Goal: Complete application form: Complete application form

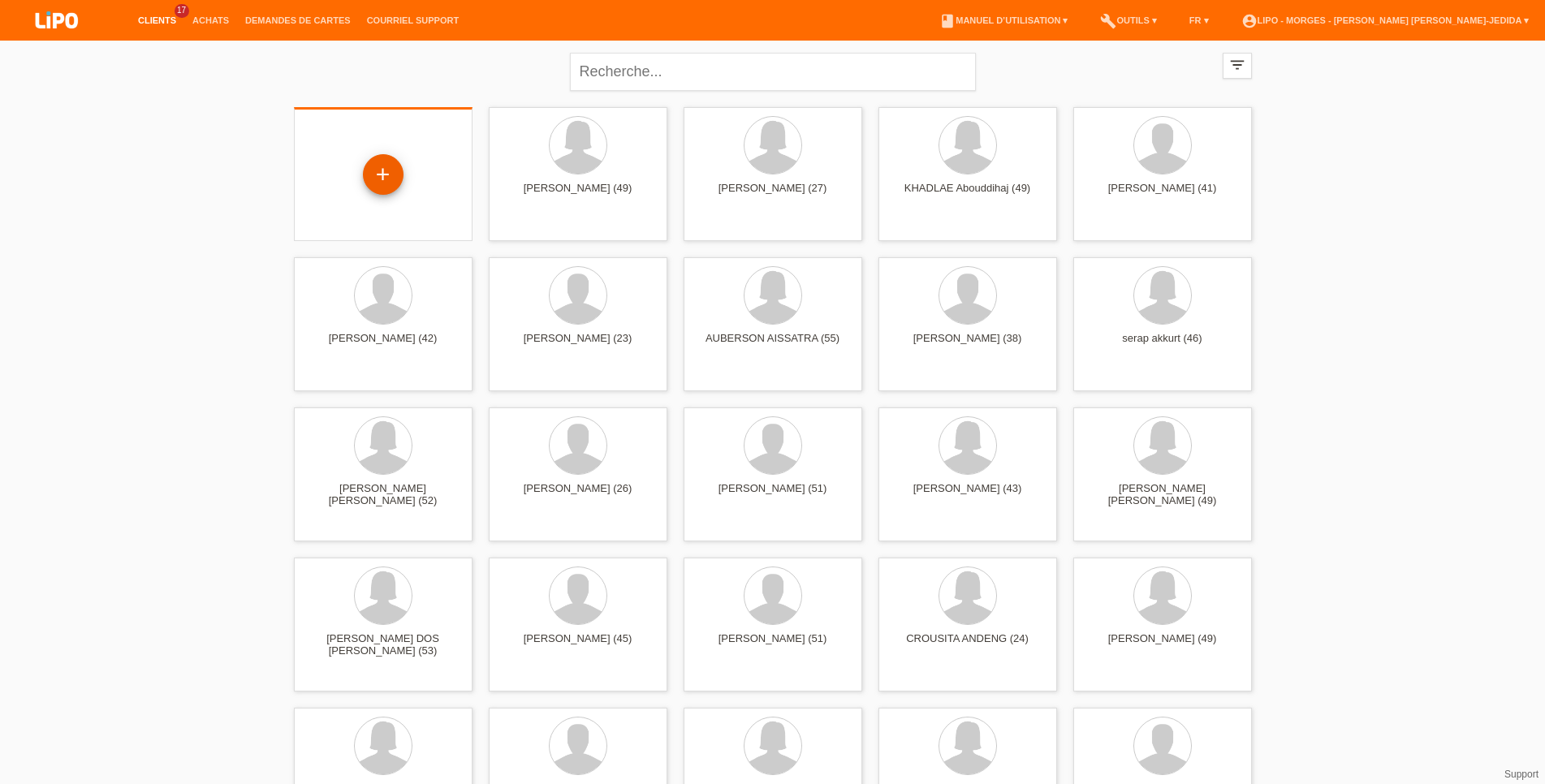
click at [402, 182] on div "+" at bounding box center [383, 175] width 152 height 43
click at [392, 177] on div "+" at bounding box center [383, 175] width 41 height 41
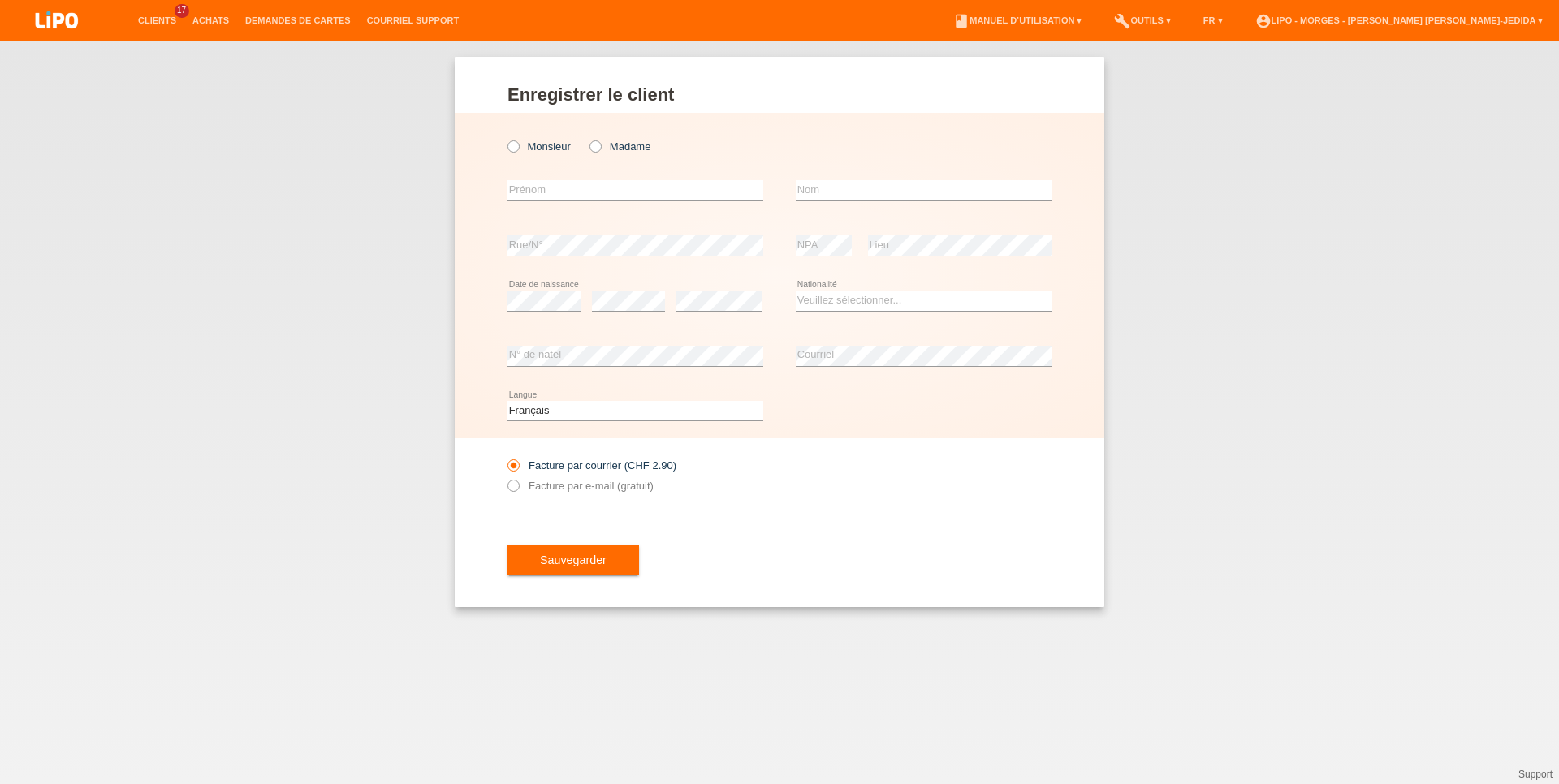
click at [550, 139] on div "Monsieur Madame" at bounding box center [635, 147] width 256 height 34
click at [550, 140] on div "Monsieur Madame" at bounding box center [635, 147] width 256 height 34
click at [544, 142] on label "Monsieur" at bounding box center [538, 146] width 63 height 12
click at [518, 142] on input "Monsieur" at bounding box center [512, 145] width 11 height 11
radio input "true"
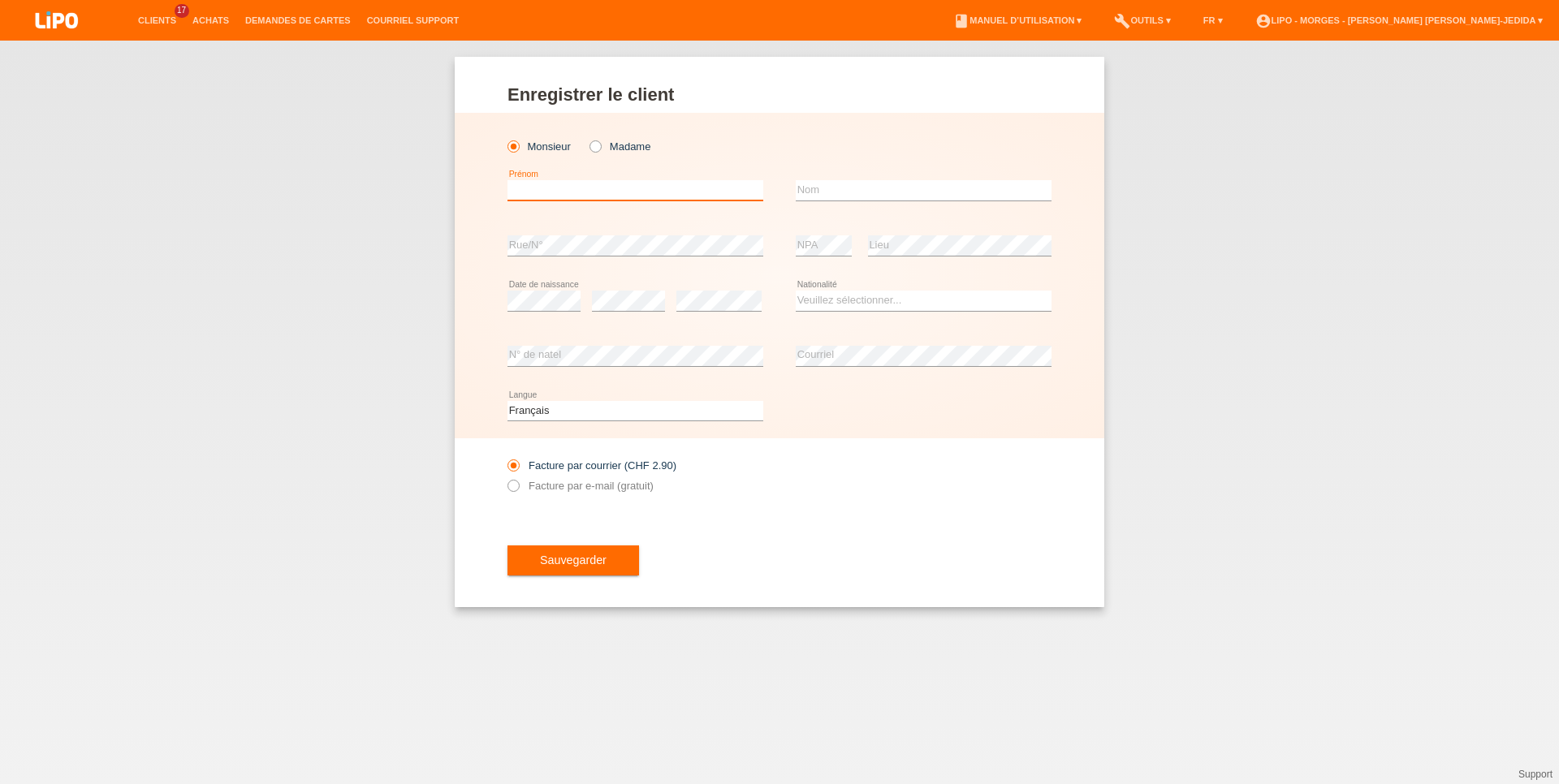
click at [541, 192] on input "text" at bounding box center [635, 190] width 256 height 20
click at [846, 192] on input "text" at bounding box center [924, 190] width 256 height 20
drag, startPoint x: 658, startPoint y: 190, endPoint x: 246, endPoint y: 167, distance: 412.6
click at [507, 180] on input "DA SILVA CATARINO" at bounding box center [635, 190] width 256 height 20
type input "LUIS"
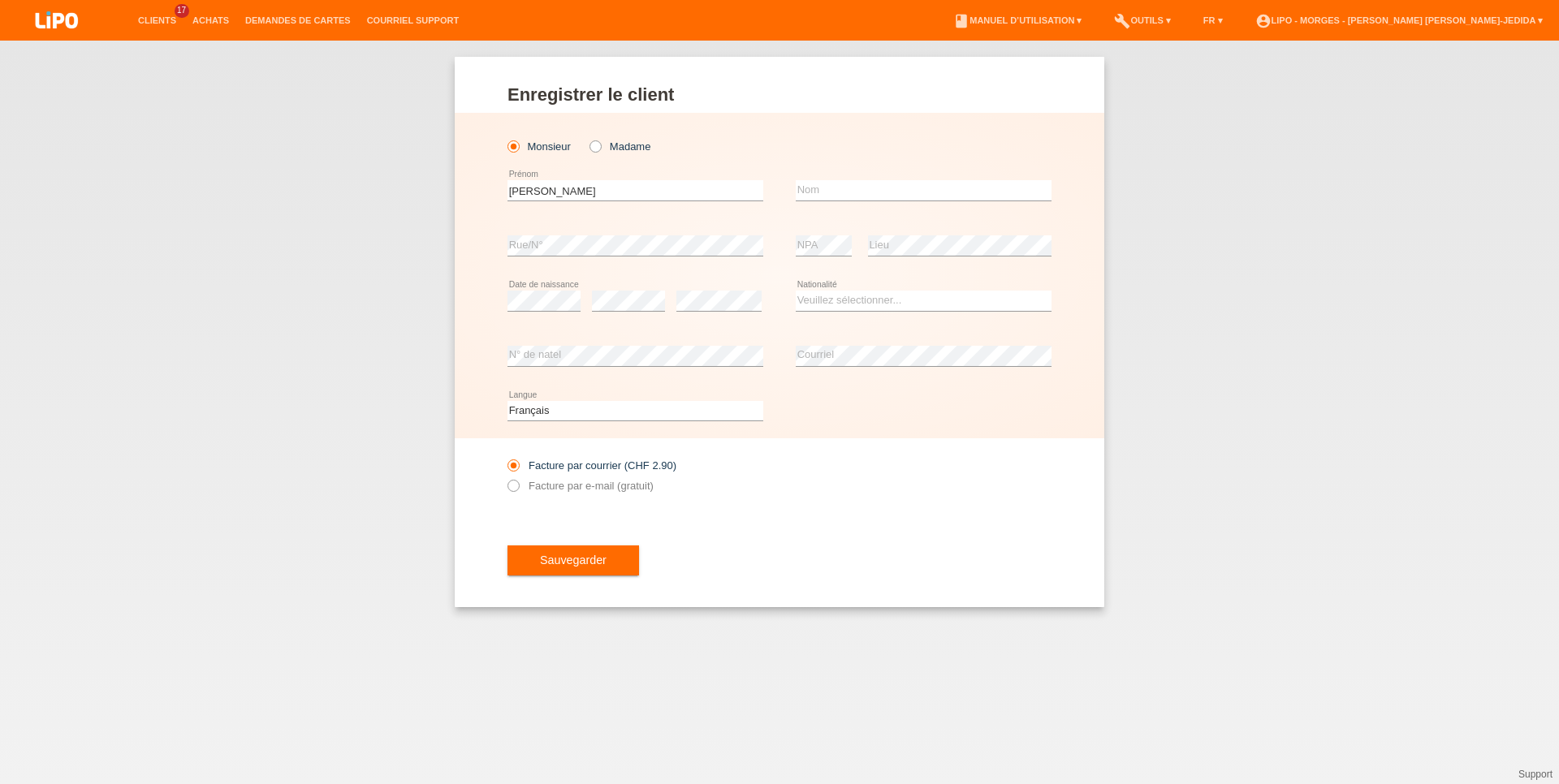
click at [836, 181] on div "error Nom" at bounding box center [924, 190] width 256 height 55
click at [834, 189] on input "text" at bounding box center [924, 190] width 256 height 20
type input "DA SILVA CATARINO"
click at [796, 291] on select "Veuillez sélectionner... Suisse Allemagne Autriche Liechtenstein ------------ A…" at bounding box center [924, 300] width 256 height 19
select select "PT"
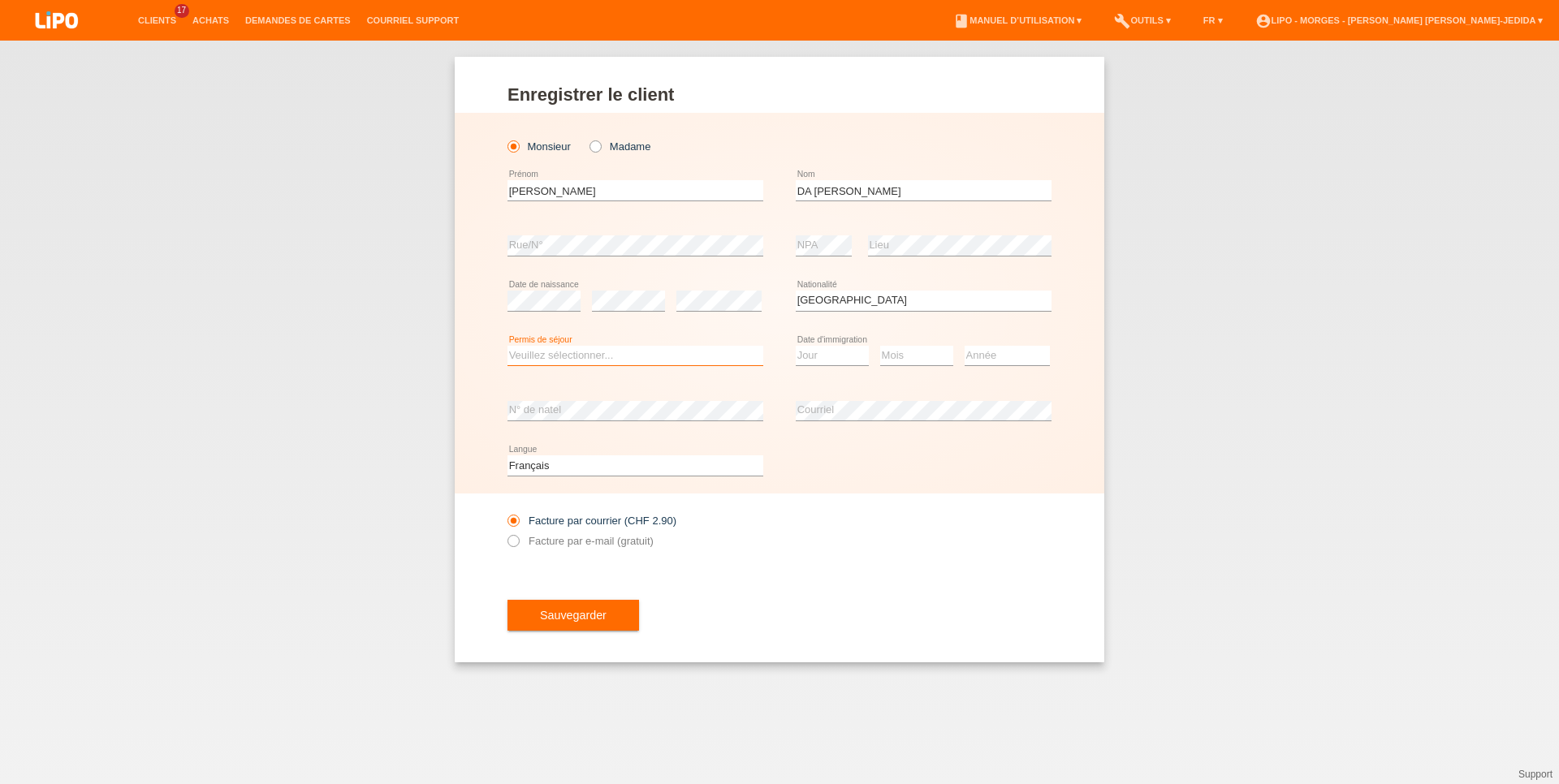
click at [507, 345] on select "Veuillez sélectionner... C B B - Statut de réfugié Autre" at bounding box center [635, 355] width 256 height 19
select select "C"
click at [0, 0] on option "C" at bounding box center [0, 0] width 0 height 0
click at [792, 354] on div "Veuillez sélectionner... C B B - Statut de réfugié Autre error Permis de séjour…" at bounding box center [779, 356] width 544 height 55
click at [796, 345] on select "Jour 01 02 03 04 05 06 07 08 09 10 11" at bounding box center [832, 355] width 73 height 19
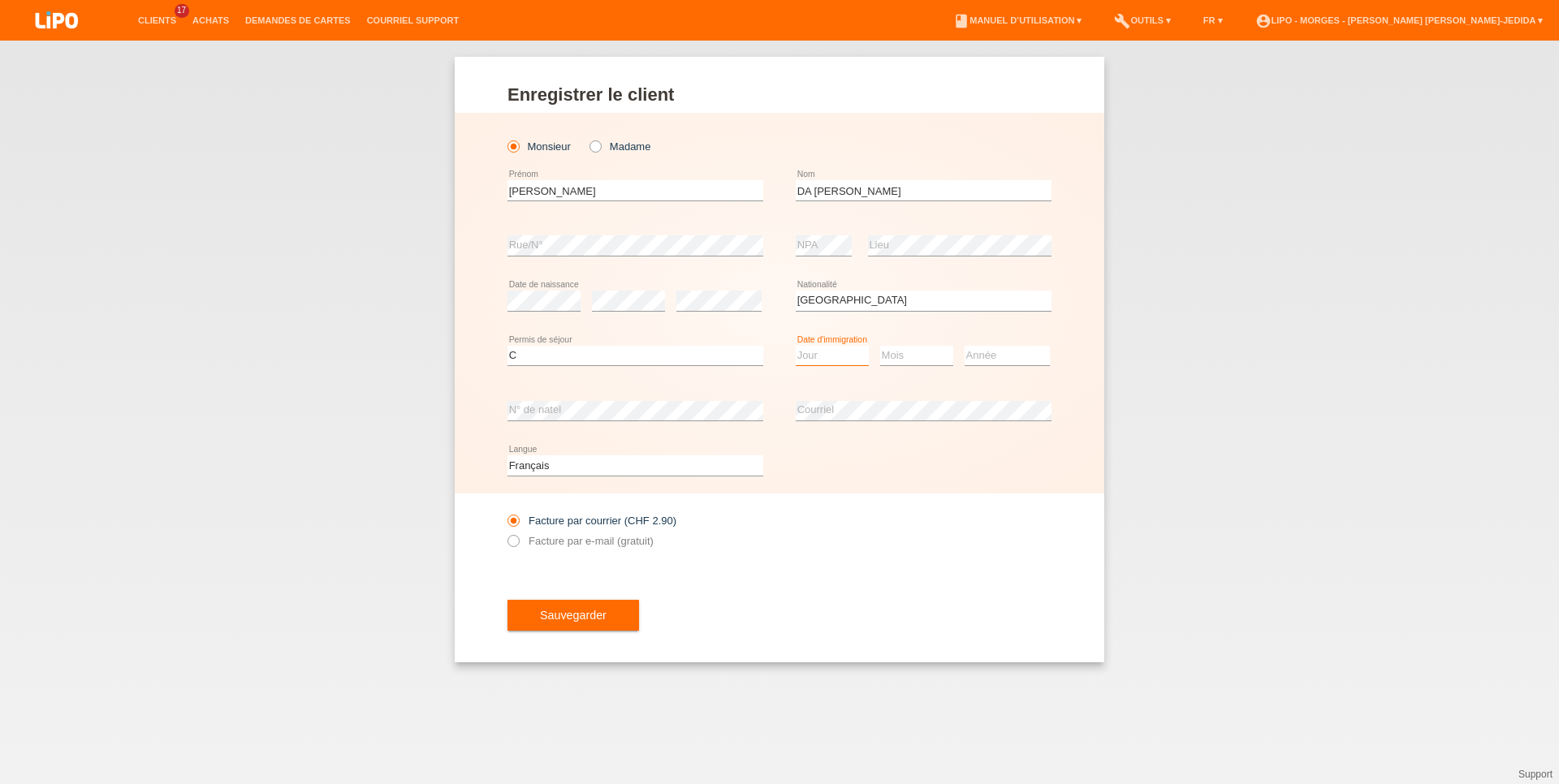
select select "06"
click at [0, 0] on option "06" at bounding box center [0, 0] width 0 height 0
click at [880, 345] on select "Mois 01 02 03 04 05 06 07 08 09 10 11" at bounding box center [916, 355] width 73 height 19
select select "05"
click at [0, 0] on option "05" at bounding box center [0, 0] width 0 height 0
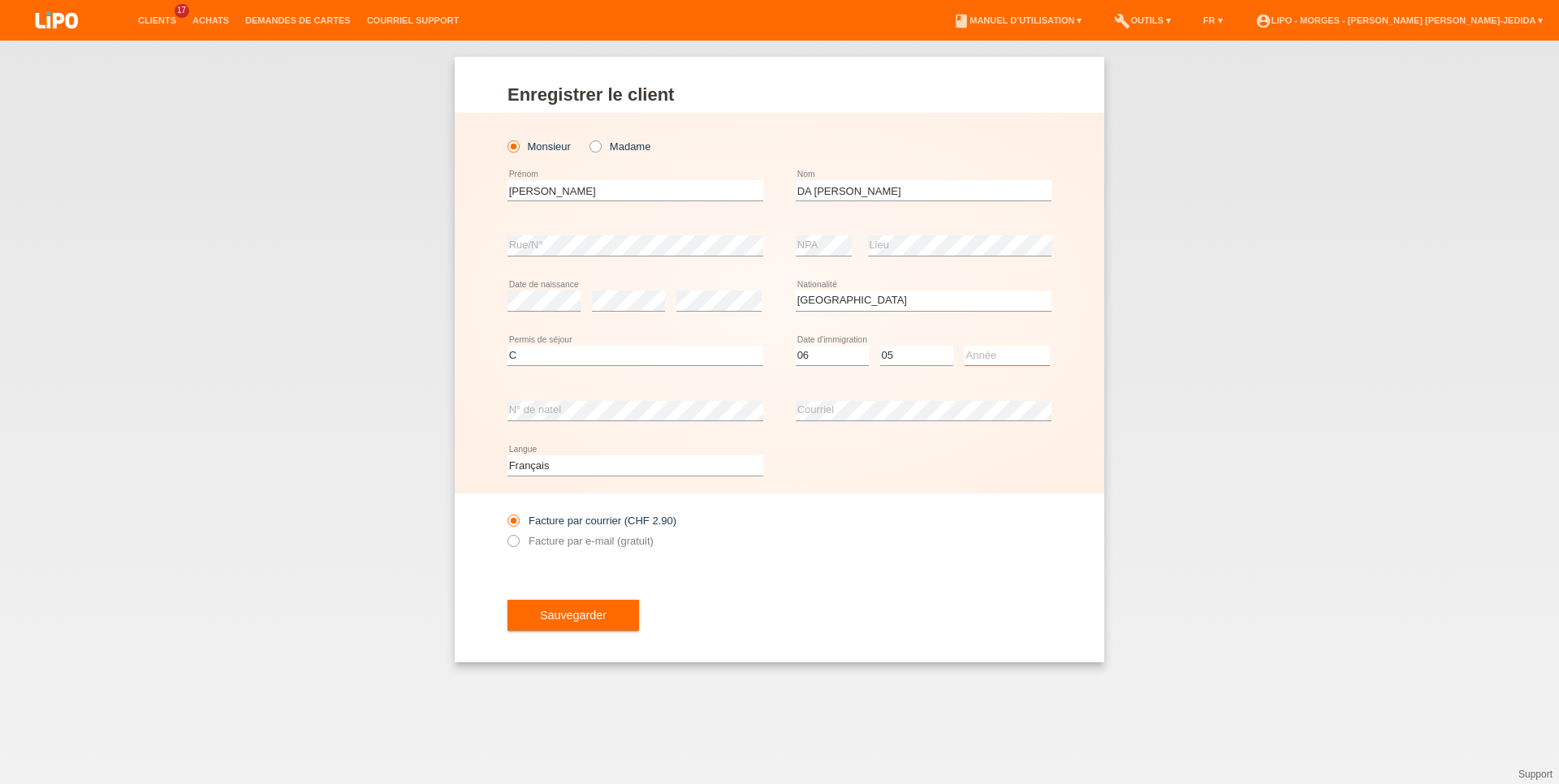
click at [964, 345] on select "Année 2025 2024 2023 2022 2021 2020 2019 2018 2017 2016 2015 2014 2013 2012 201…" at bounding box center [1007, 355] width 85 height 19
select select "2017"
click at [596, 544] on label "Facture par e-mail (gratuit)" at bounding box center [580, 541] width 146 height 12
click at [518, 544] on input "Facture par e-mail (gratuit)" at bounding box center [512, 545] width 11 height 20
radio input "true"
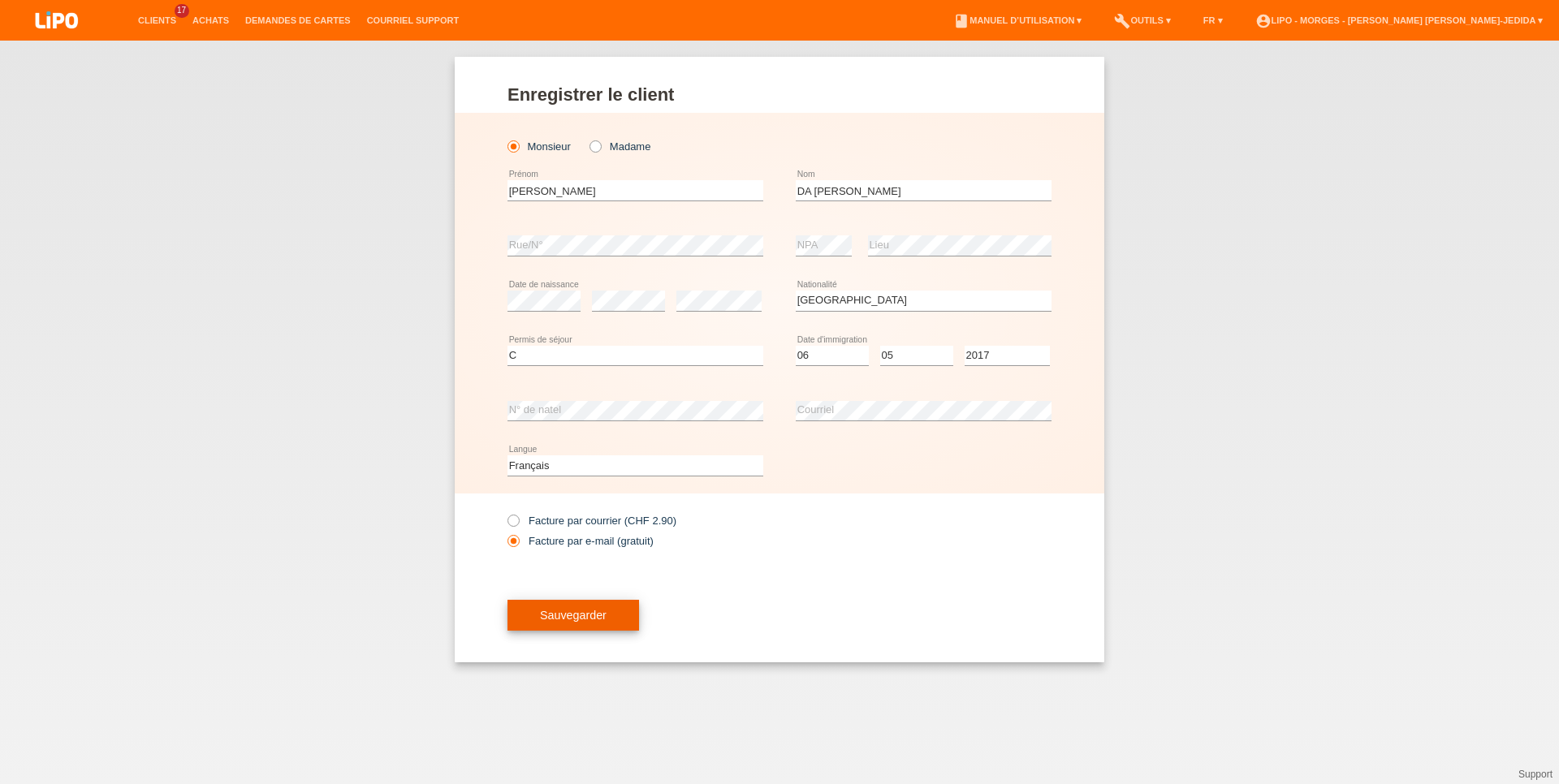
click at [526, 621] on button "Sauvegarder" at bounding box center [573, 615] width 131 height 31
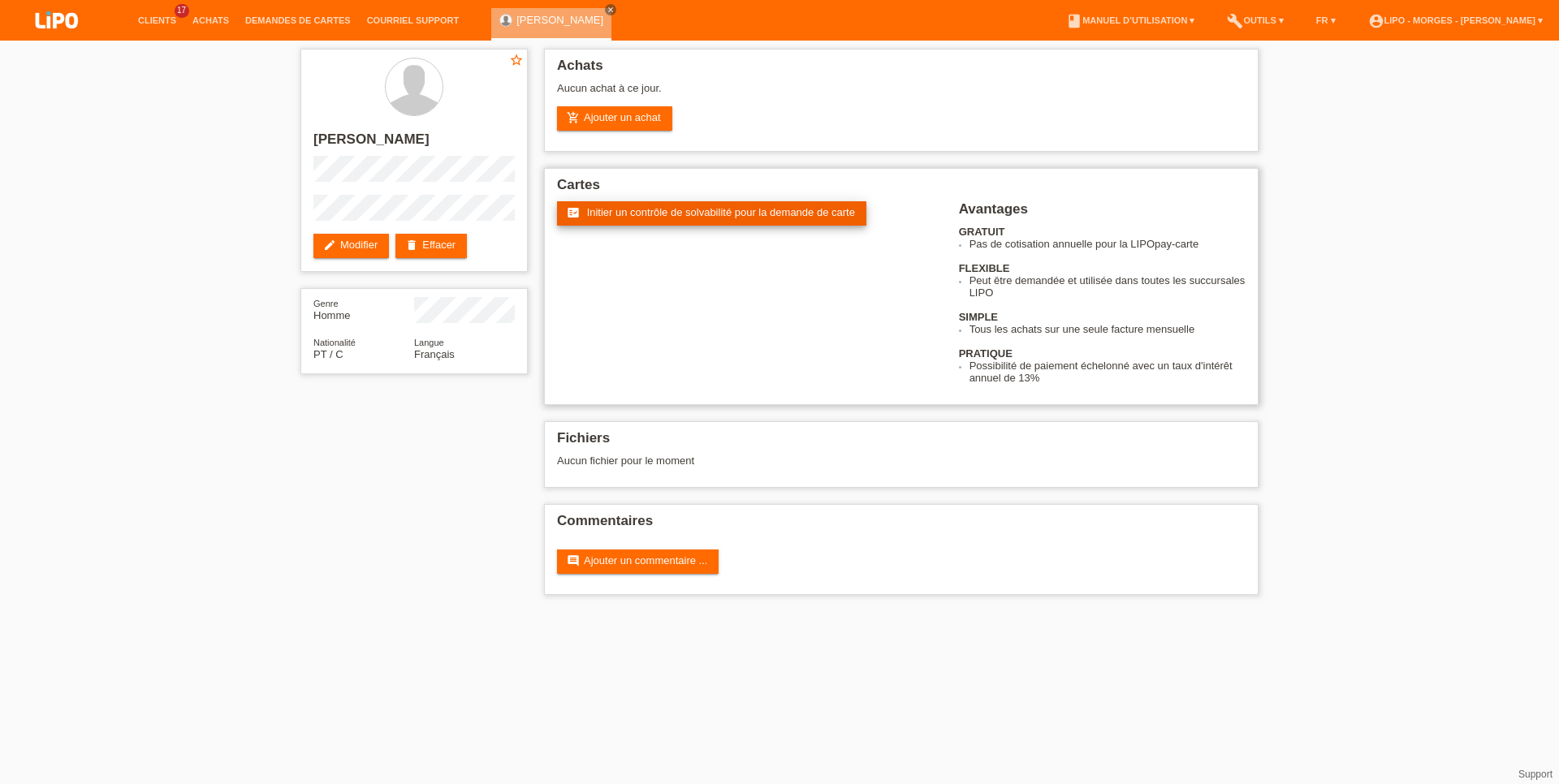
click at [705, 218] on span "Initier un contrôle de solvabilité pour la demande de carte" at bounding box center [721, 213] width 268 height 12
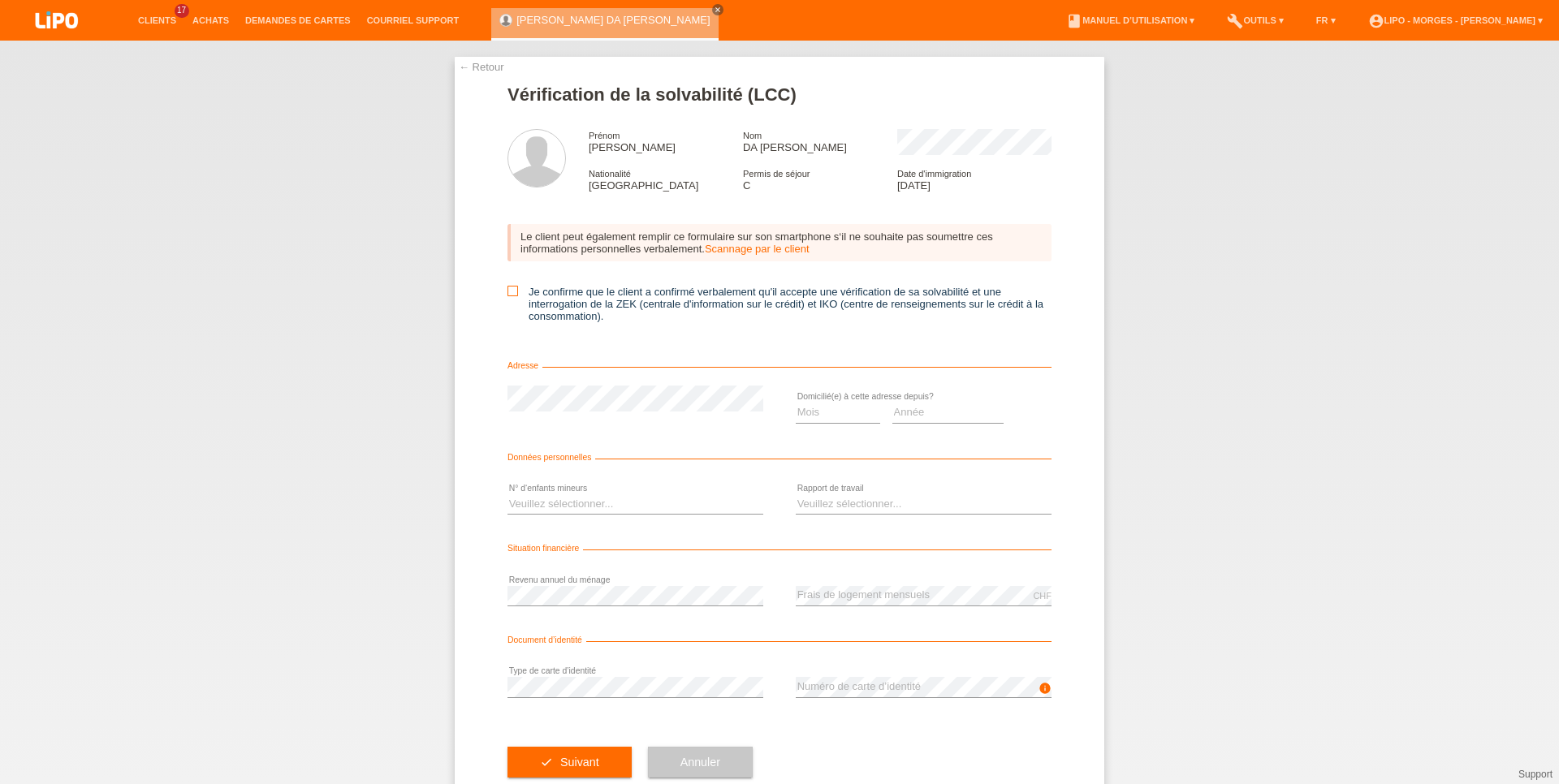
click at [507, 291] on icon at bounding box center [512, 291] width 11 height 11
click at [507, 291] on input "Je confirme que le client a confirmé verbalement qu'il accepte une vérification…" at bounding box center [512, 291] width 11 height 11
checkbox input "true"
click at [893, 402] on select "Année 2025 2024 2023 2022 2021 2020 2019 2018 2017 2016 2015 2014 2013 2012 201…" at bounding box center [948, 412] width 112 height 19
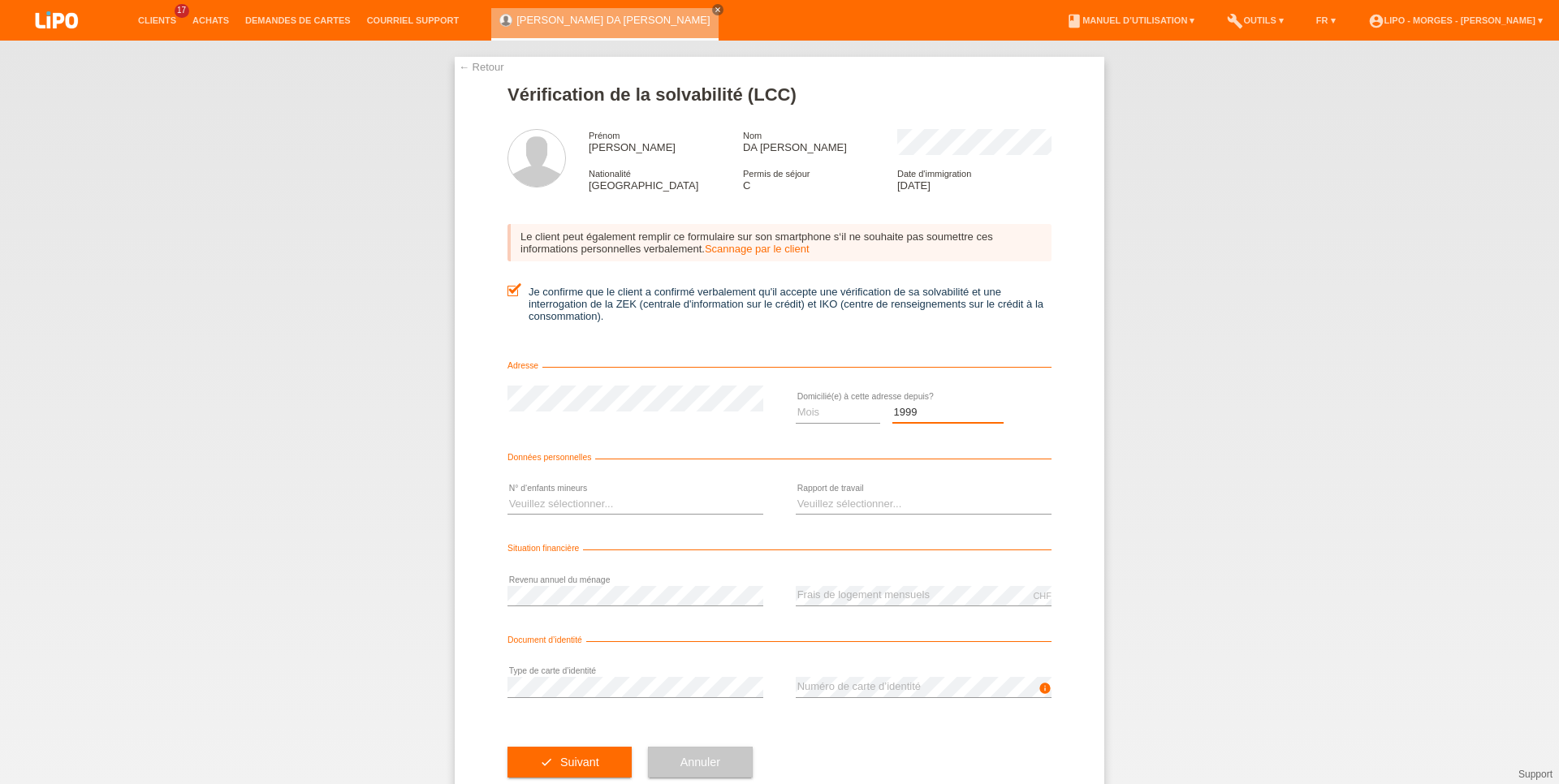
select select "2017"
click at [0, 0] on option "2017" at bounding box center [0, 0] width 0 height 0
click at [796, 402] on select "Mois 01 02 03 04 05 06 07 08 09 10" at bounding box center [838, 412] width 84 height 19
select select "05"
click at [0, 0] on option "05" at bounding box center [0, 0] width 0 height 0
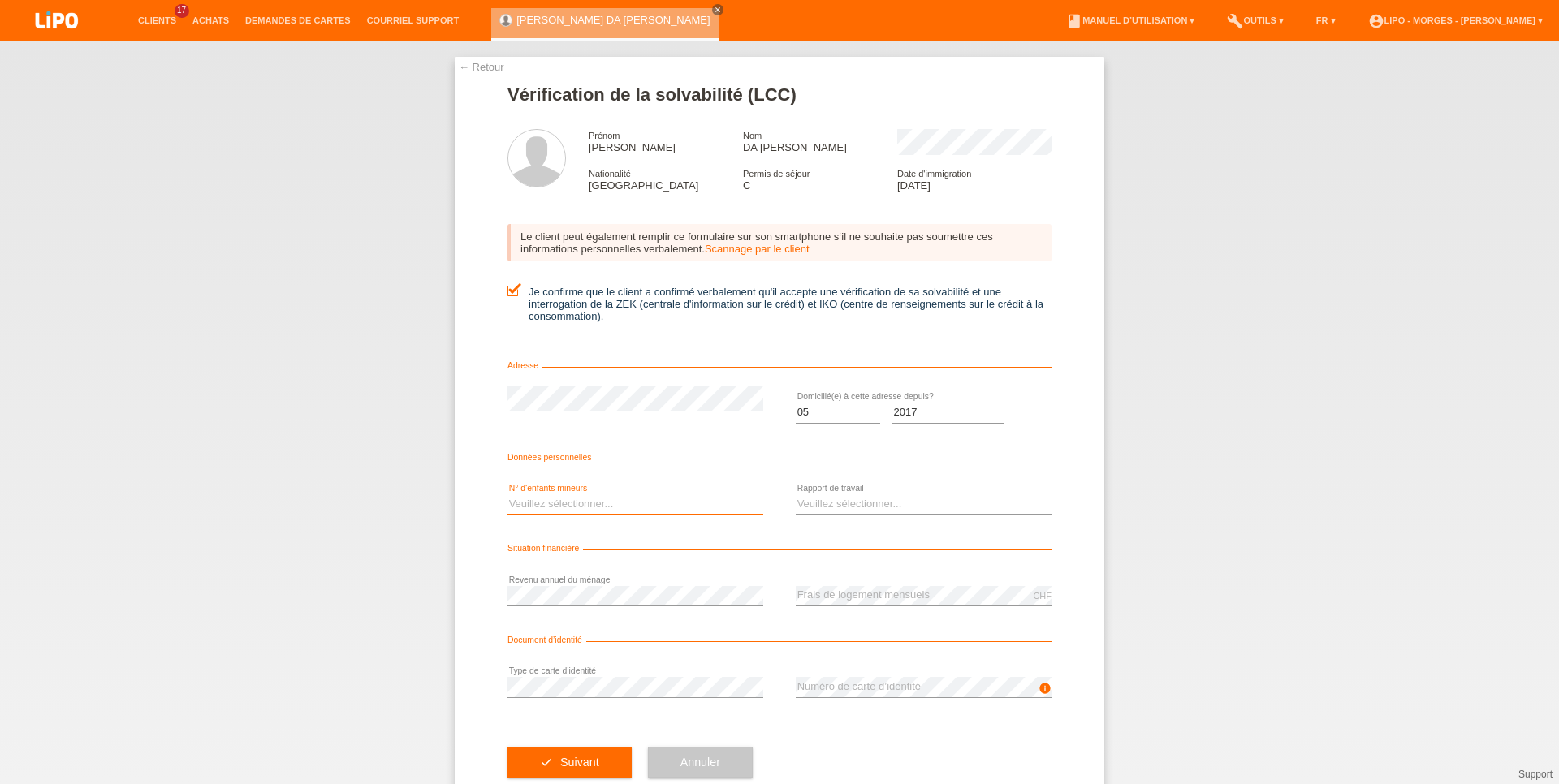
click at [507, 494] on select "Veuillez sélectionner... 0 1 2 3 4 5 6 7 8 9" at bounding box center [635, 504] width 256 height 19
select select "2"
click at [0, 0] on option "2" at bounding box center [0, 0] width 0 height 0
click at [796, 494] on select "Veuillez sélectionner... A durée indéterminée A durée déterminée Apprenti/étudi…" at bounding box center [924, 504] width 256 height 19
select select "UNLIMITED"
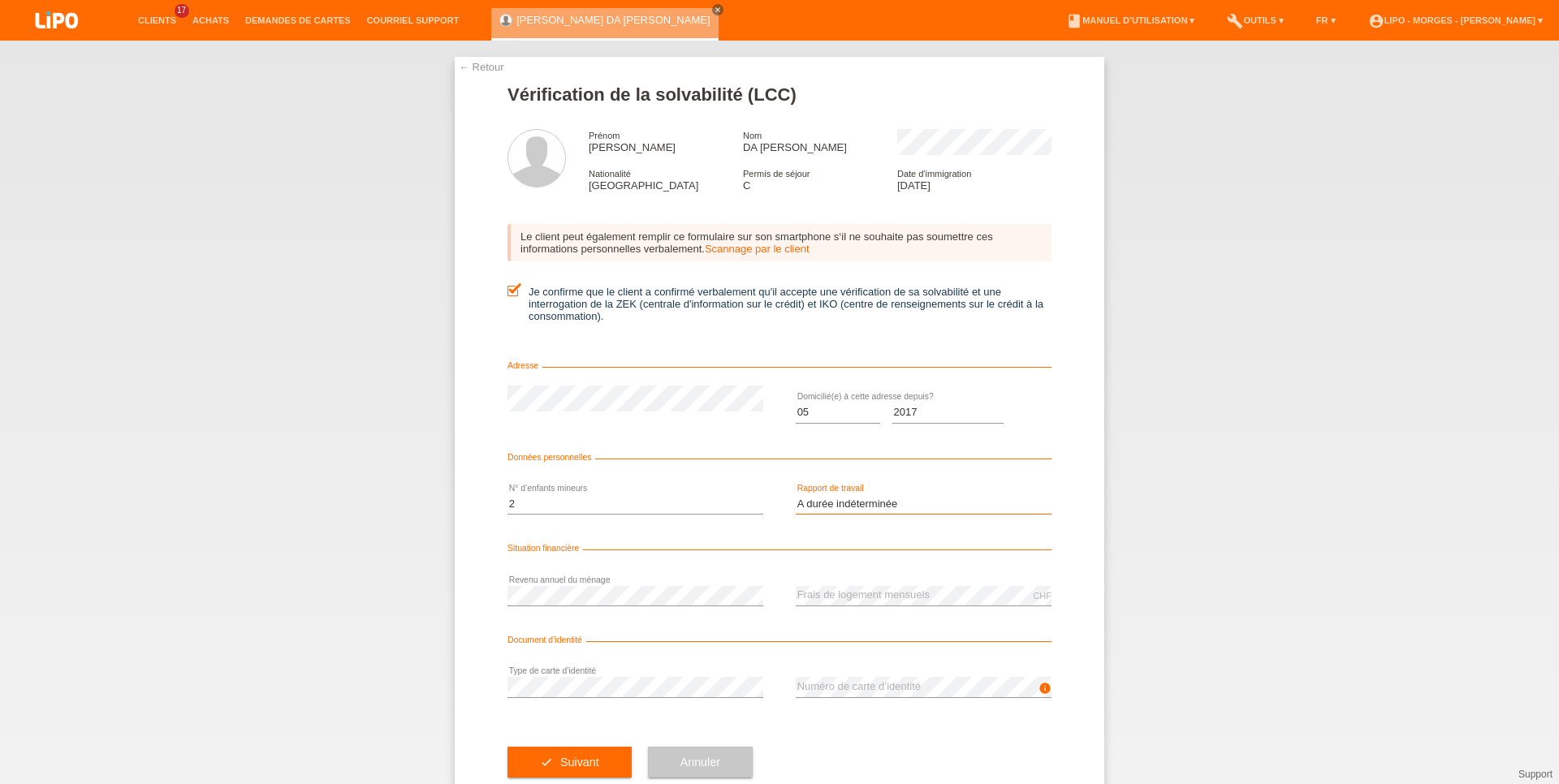
click at [0, 0] on option "A durée indéterminée" at bounding box center [0, 0] width 0 height 0
click at [507, 494] on select "Veuillez sélectionner... 0 1 2 3 4 5 6 7 8 9" at bounding box center [635, 504] width 256 height 19
click at [594, 485] on div "Veuillez sélectionner... 0 1 2 3 4 5 6 7 8 9 error N° d‘enfants mineurs" at bounding box center [635, 505] width 256 height 55
click at [574, 778] on button "check Suivant" at bounding box center [569, 762] width 124 height 31
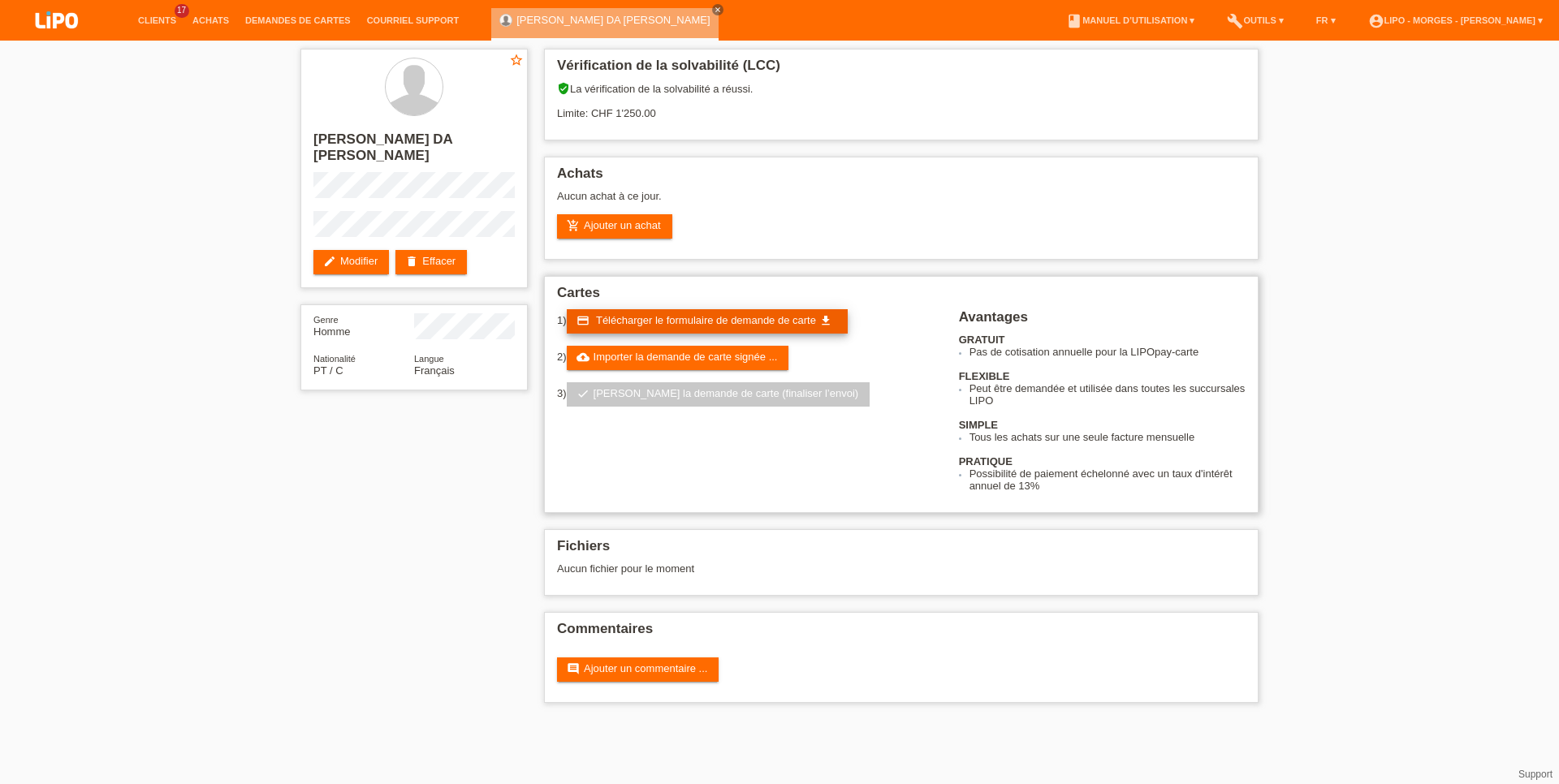
click at [769, 332] on link "credit_card Télécharger le formulaire de demande de carte get_app" at bounding box center [706, 321] width 281 height 24
click at [200, 12] on li "Achats" at bounding box center [211, 20] width 53 height 42
click at [205, 20] on link "Achats" at bounding box center [211, 19] width 53 height 10
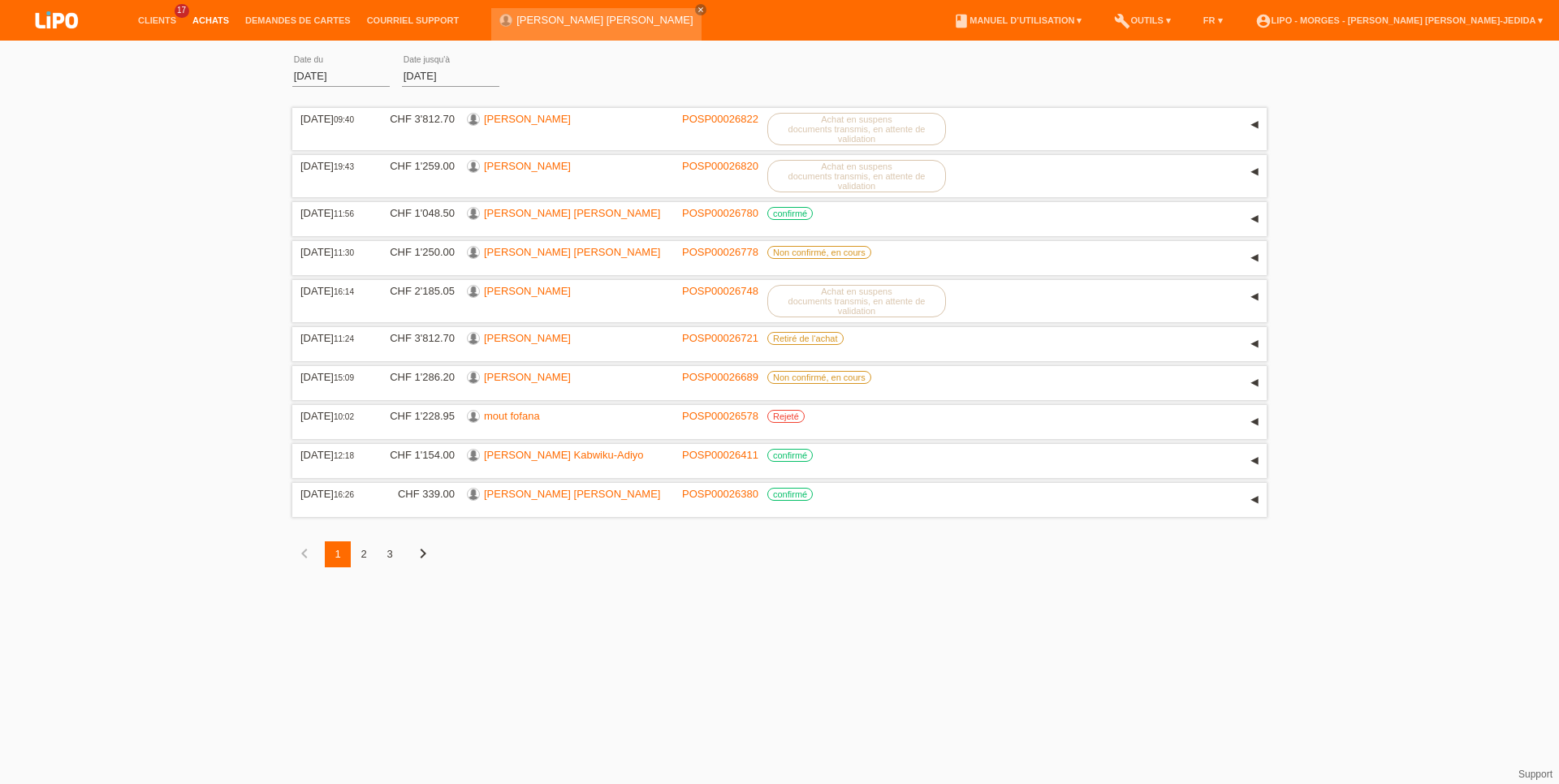
click at [214, 21] on link "Achats" at bounding box center [211, 19] width 53 height 10
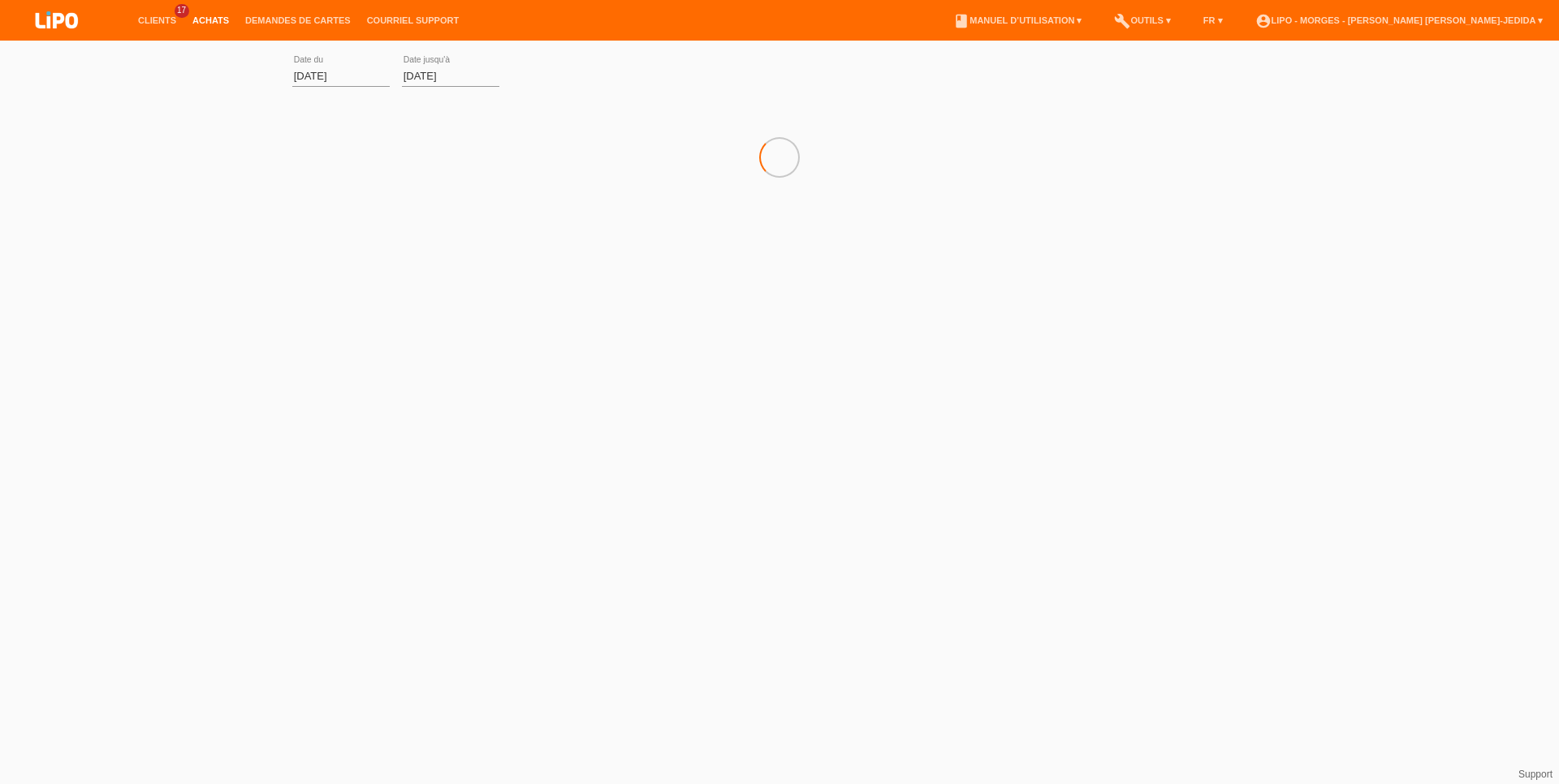
click at [254, 14] on li "Demandes de cartes" at bounding box center [297, 20] width 121 height 42
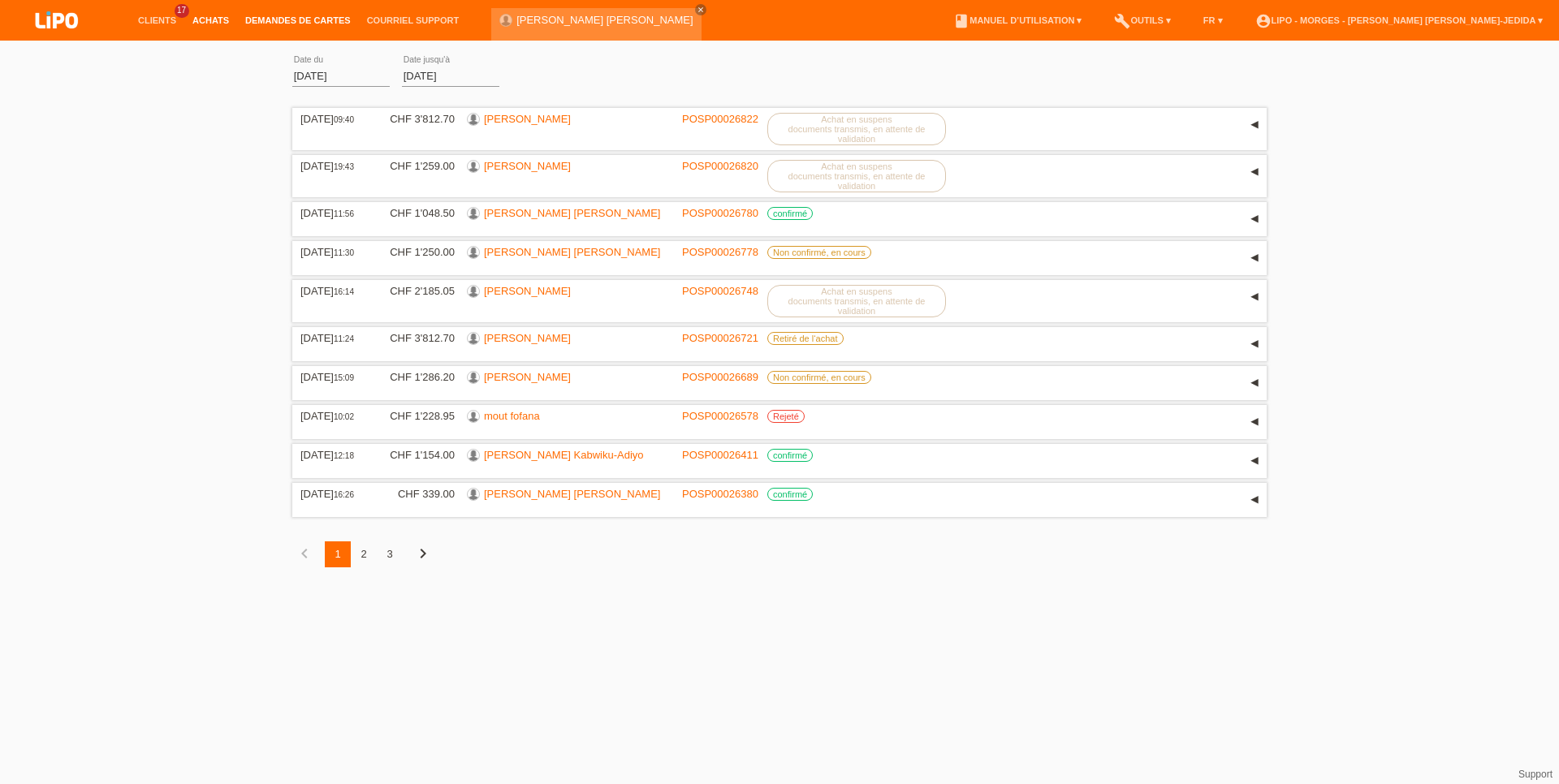
click at [264, 18] on link "Demandes de cartes" at bounding box center [297, 19] width 121 height 10
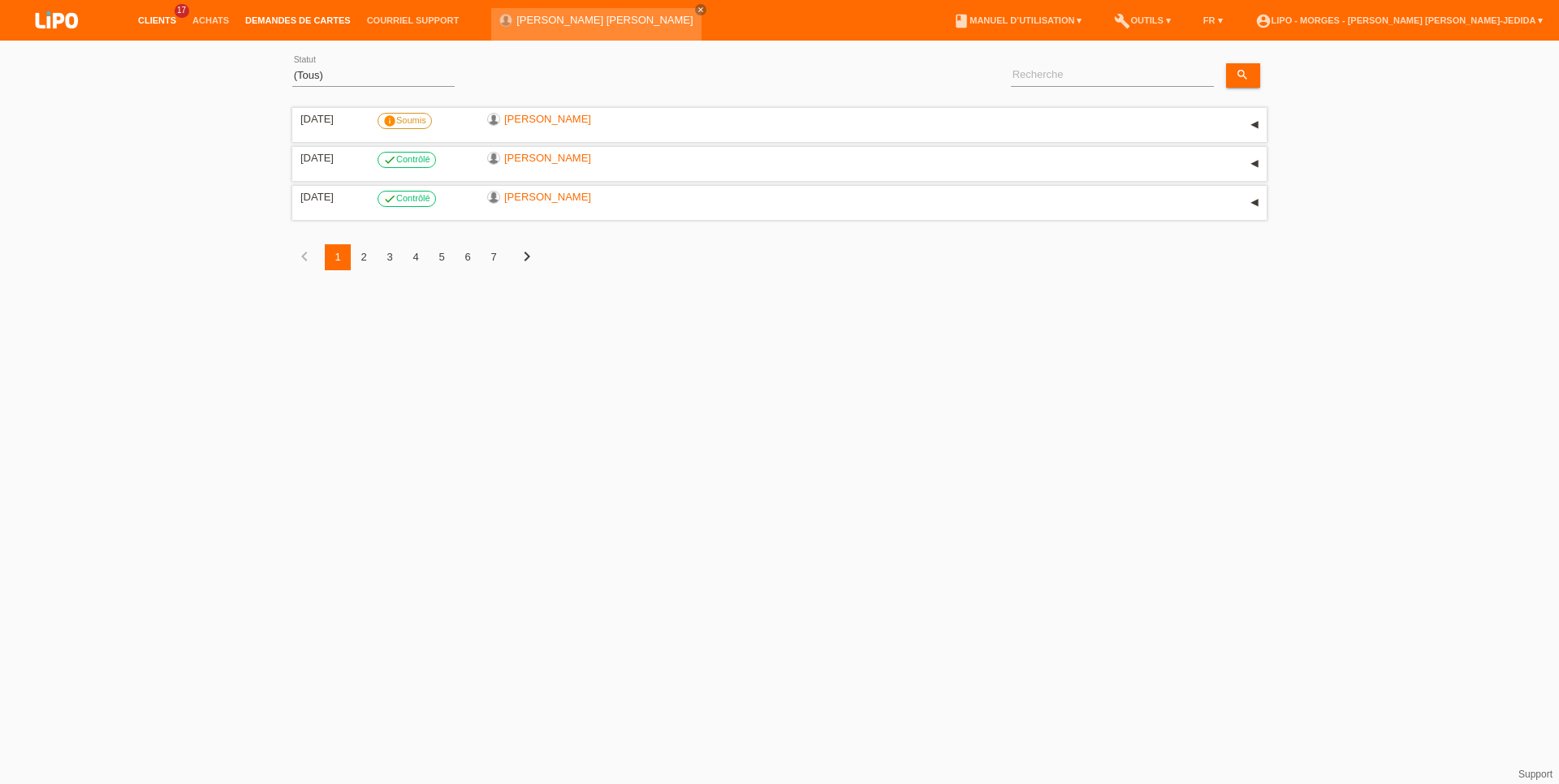
click at [149, 19] on link "Clients" at bounding box center [157, 19] width 54 height 10
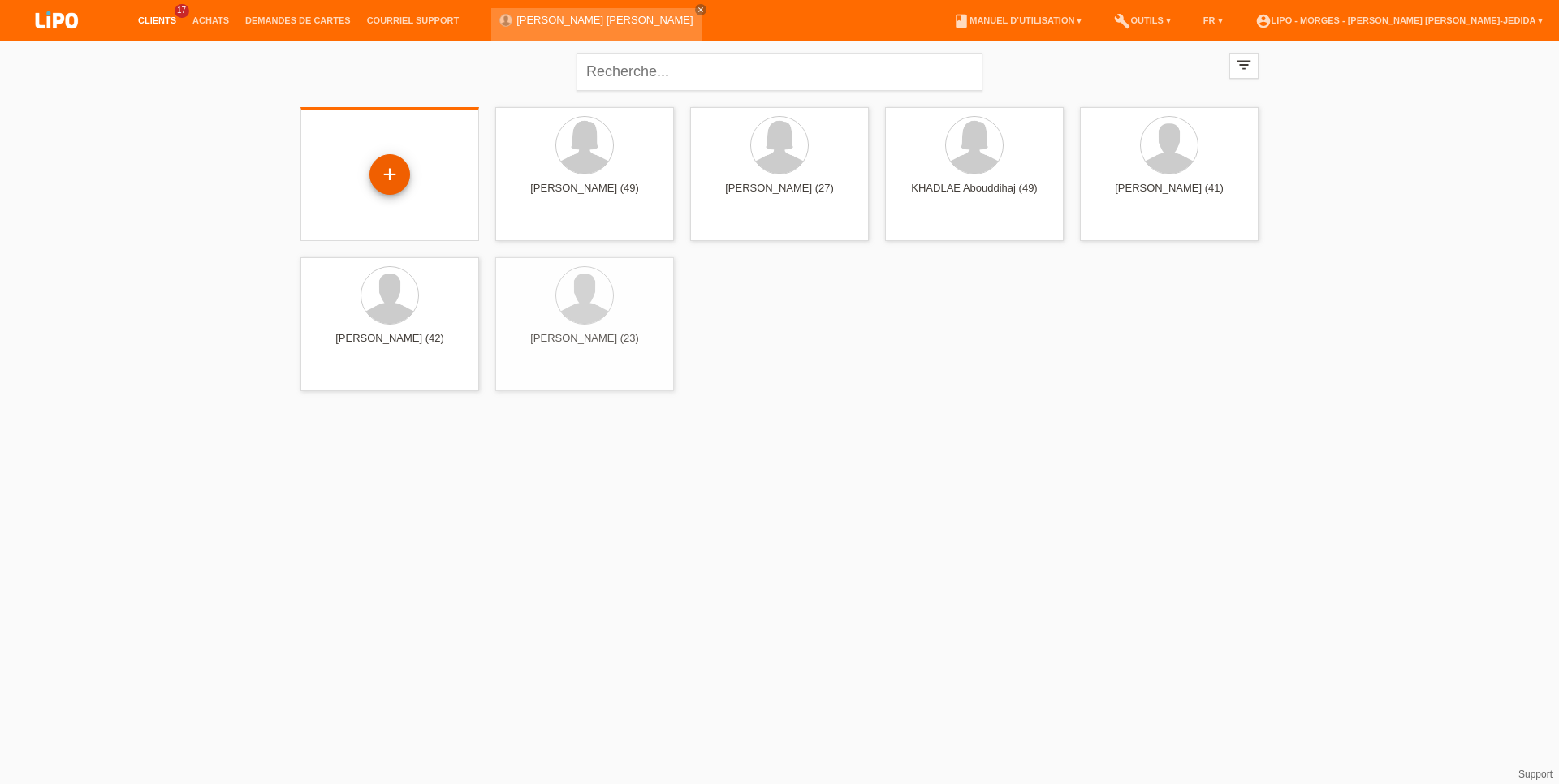
click at [388, 165] on div "+" at bounding box center [390, 175] width 41 height 41
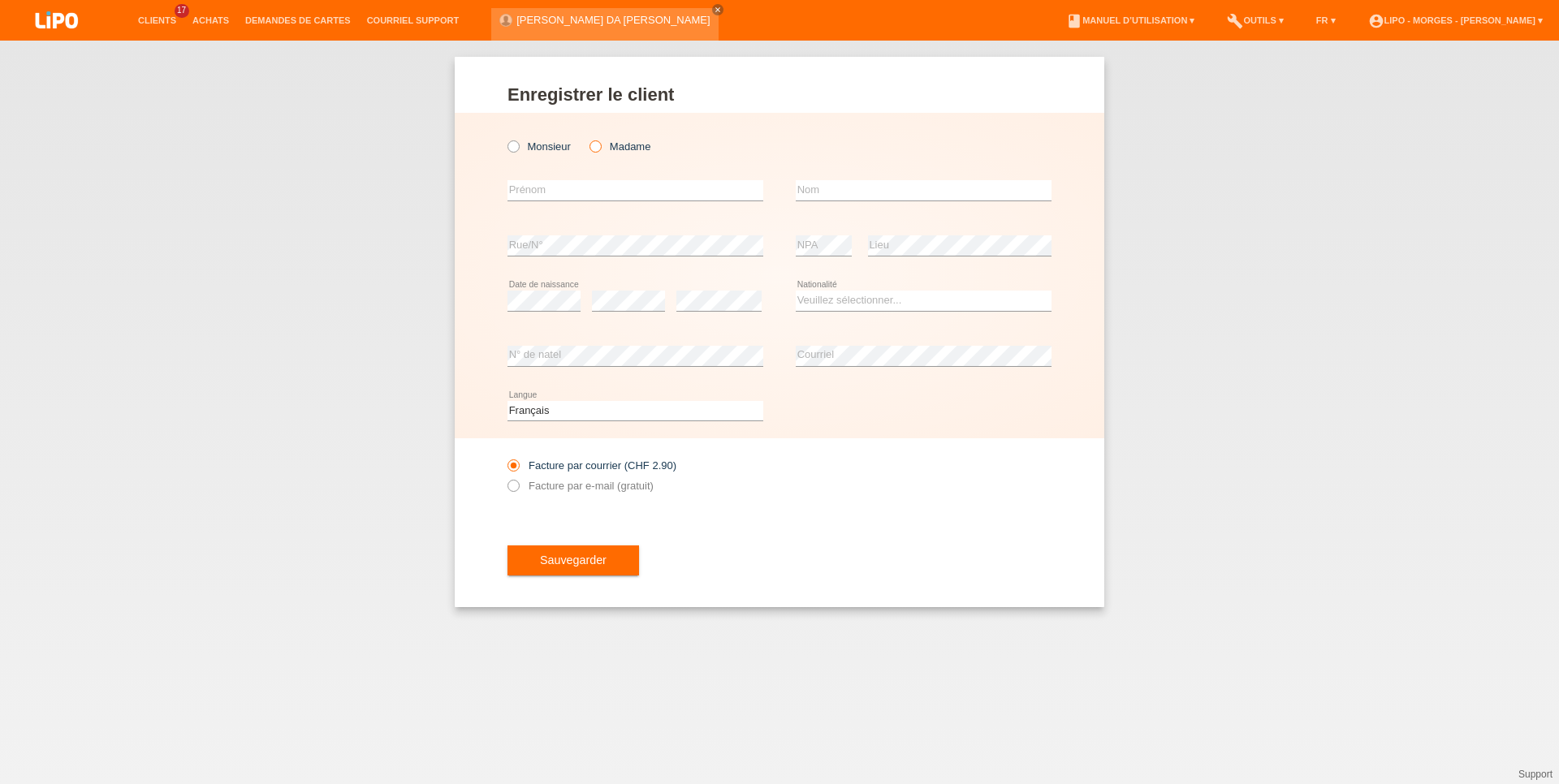
click at [587, 138] on icon at bounding box center [587, 138] width 0 height 0
click at [595, 144] on input "Madame" at bounding box center [595, 145] width 11 height 11
radio input "true"
click at [557, 174] on div "error [GEOGRAPHIC_DATA]" at bounding box center [635, 190] width 256 height 55
click at [553, 189] on input "text" at bounding box center [635, 190] width 256 height 20
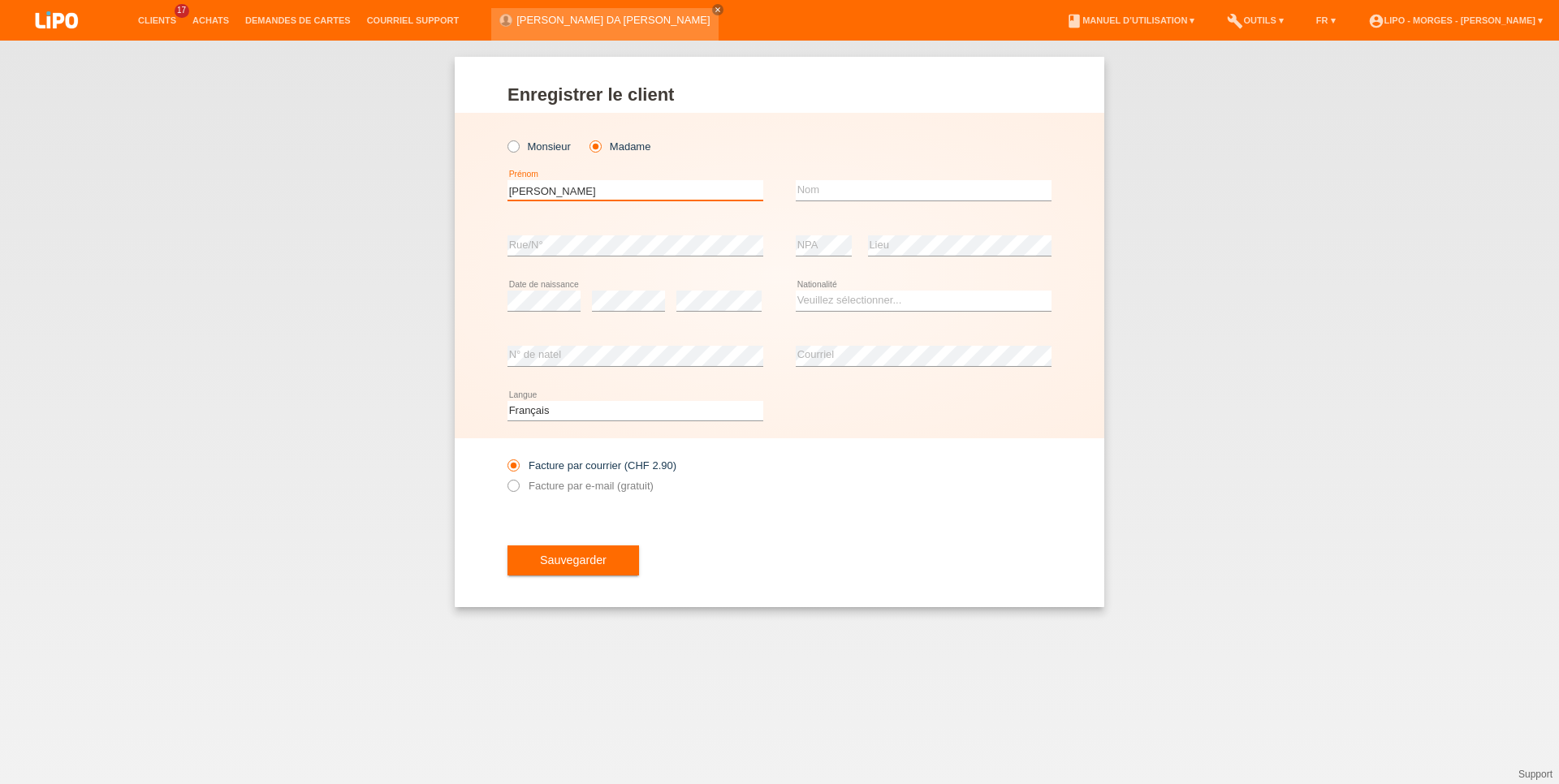
type input "[PERSON_NAME]"
click at [843, 183] on input "text" at bounding box center [924, 190] width 256 height 20
click at [844, 183] on input "text" at bounding box center [924, 190] width 256 height 20
type input "F"
type input "[PERSON_NAME]"
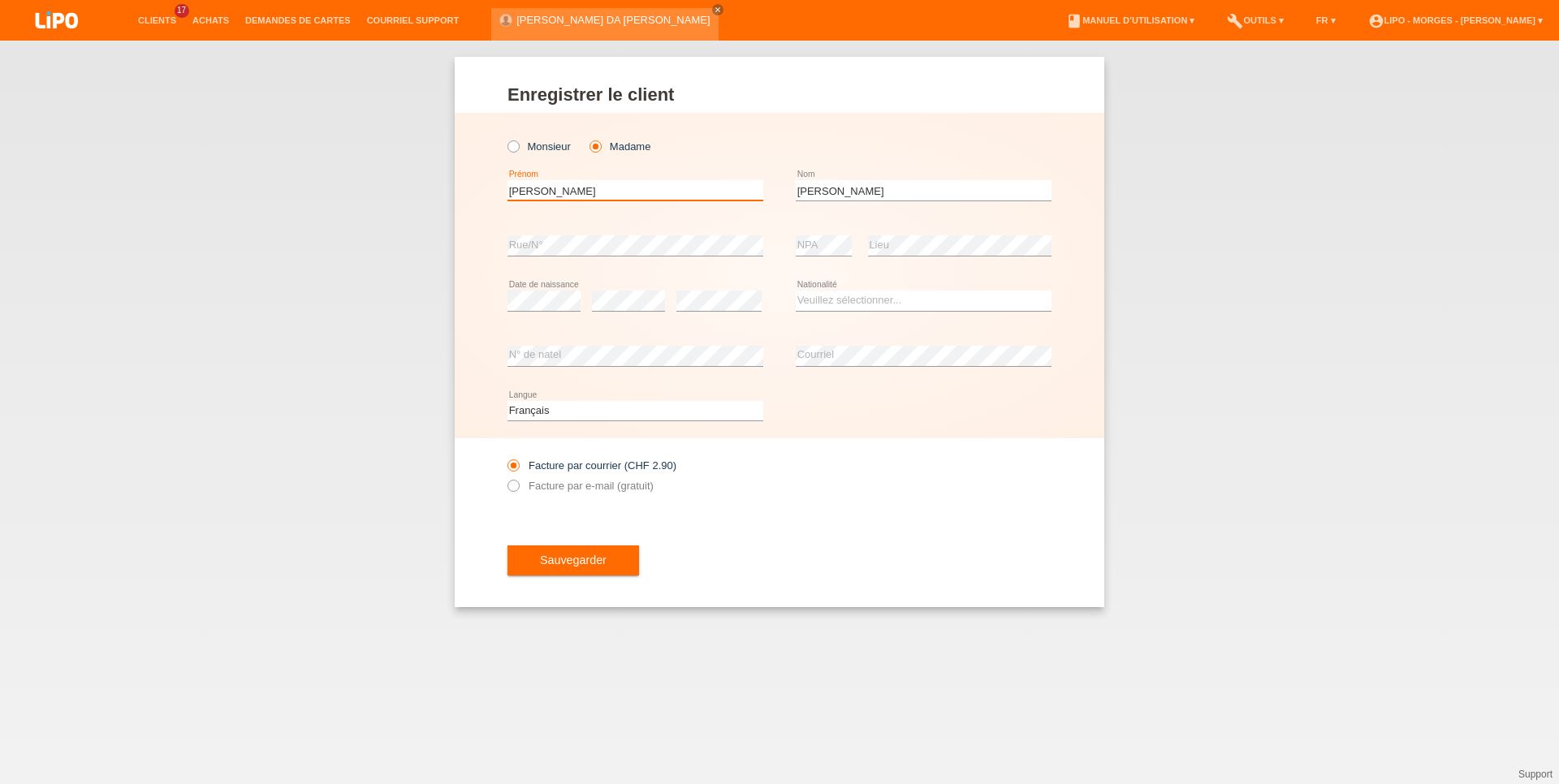
drag, startPoint x: 639, startPoint y: 188, endPoint x: 407, endPoint y: 197, distance: 232.2
click at [507, 197] on input "GOMES RODRGUES" at bounding box center [635, 190] width 256 height 20
type input "[PERSON_NAME]"
click at [796, 291] on select "Veuillez sélectionner... Suisse Allemagne Autriche Liechtenstein ------------ A…" at bounding box center [924, 300] width 256 height 19
select select "PT"
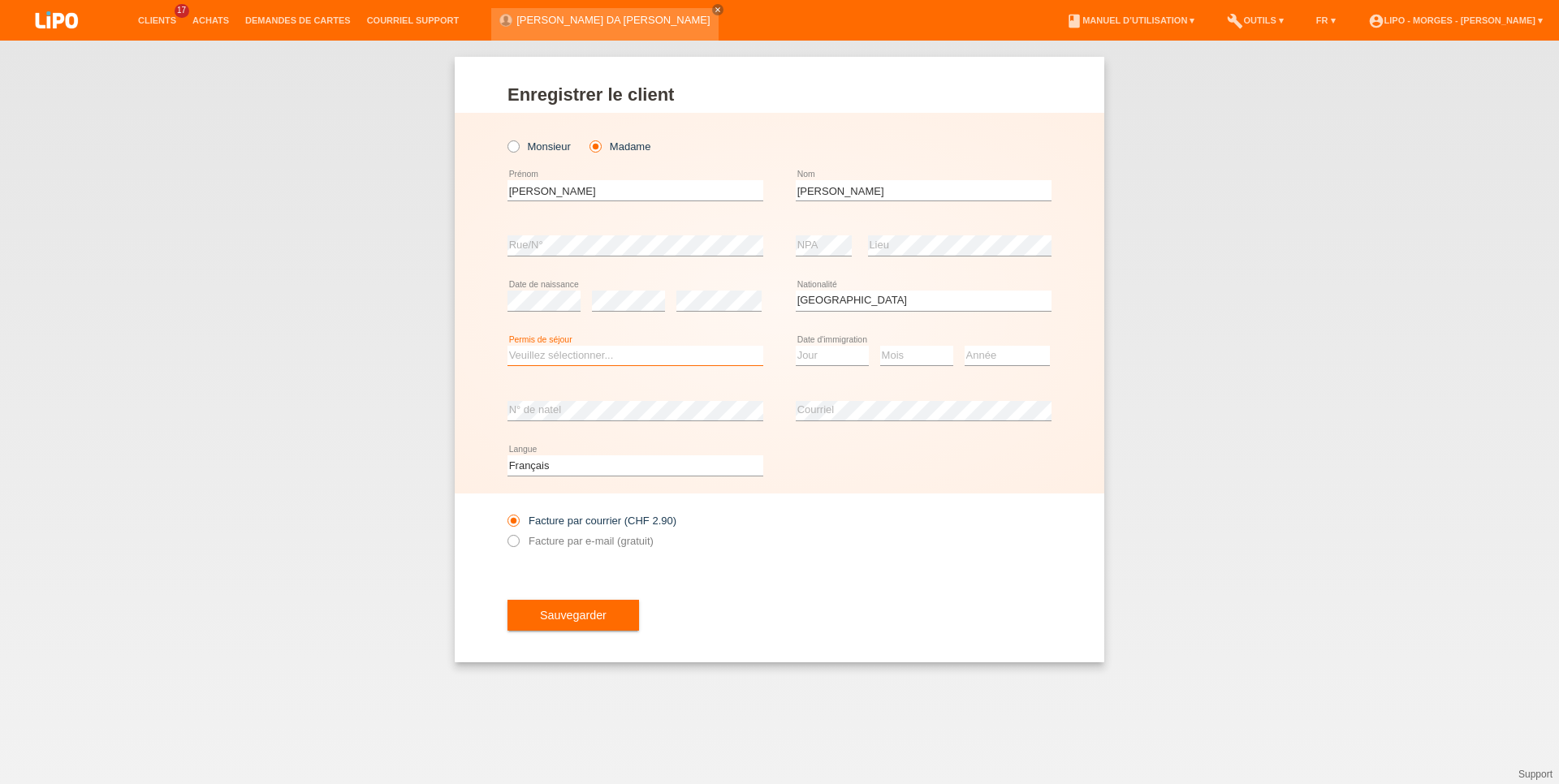
click at [507, 345] on select "Veuillez sélectionner... C B B - Statut de réfugié Autre" at bounding box center [635, 355] width 256 height 19
select select "C"
click at [0, 0] on option "C" at bounding box center [0, 0] width 0 height 0
click at [796, 345] on select "Jour 01 02 03 04 05 06 07 08 09 10 11" at bounding box center [832, 355] width 73 height 19
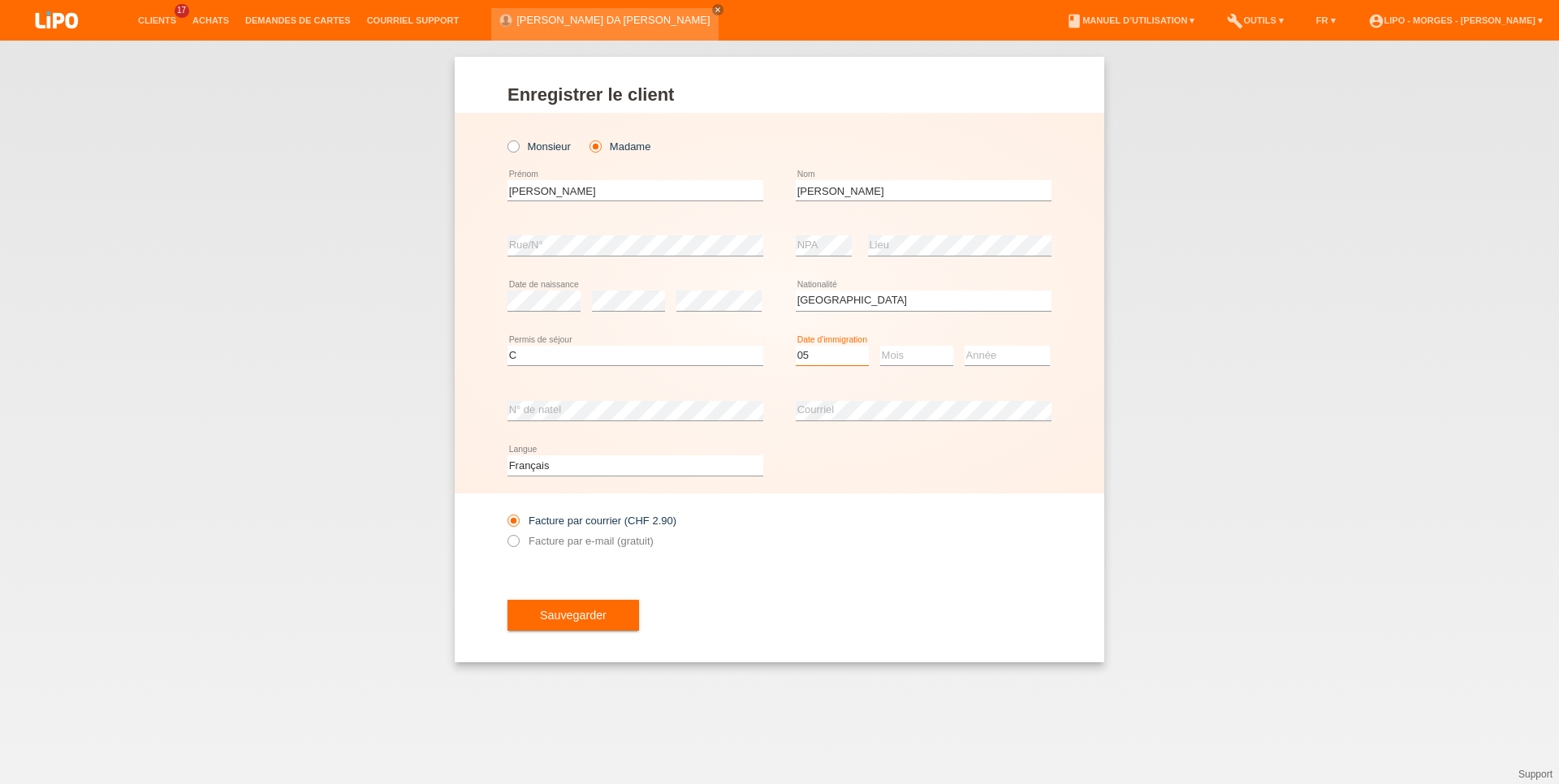
select select "06"
click at [0, 0] on option "06" at bounding box center [0, 0] width 0 height 0
click at [880, 345] on select "Mois 01 02 03 04 05 06 07 08 09 10 11" at bounding box center [916, 355] width 73 height 19
select select "05"
click at [0, 0] on option "05" at bounding box center [0, 0] width 0 height 0
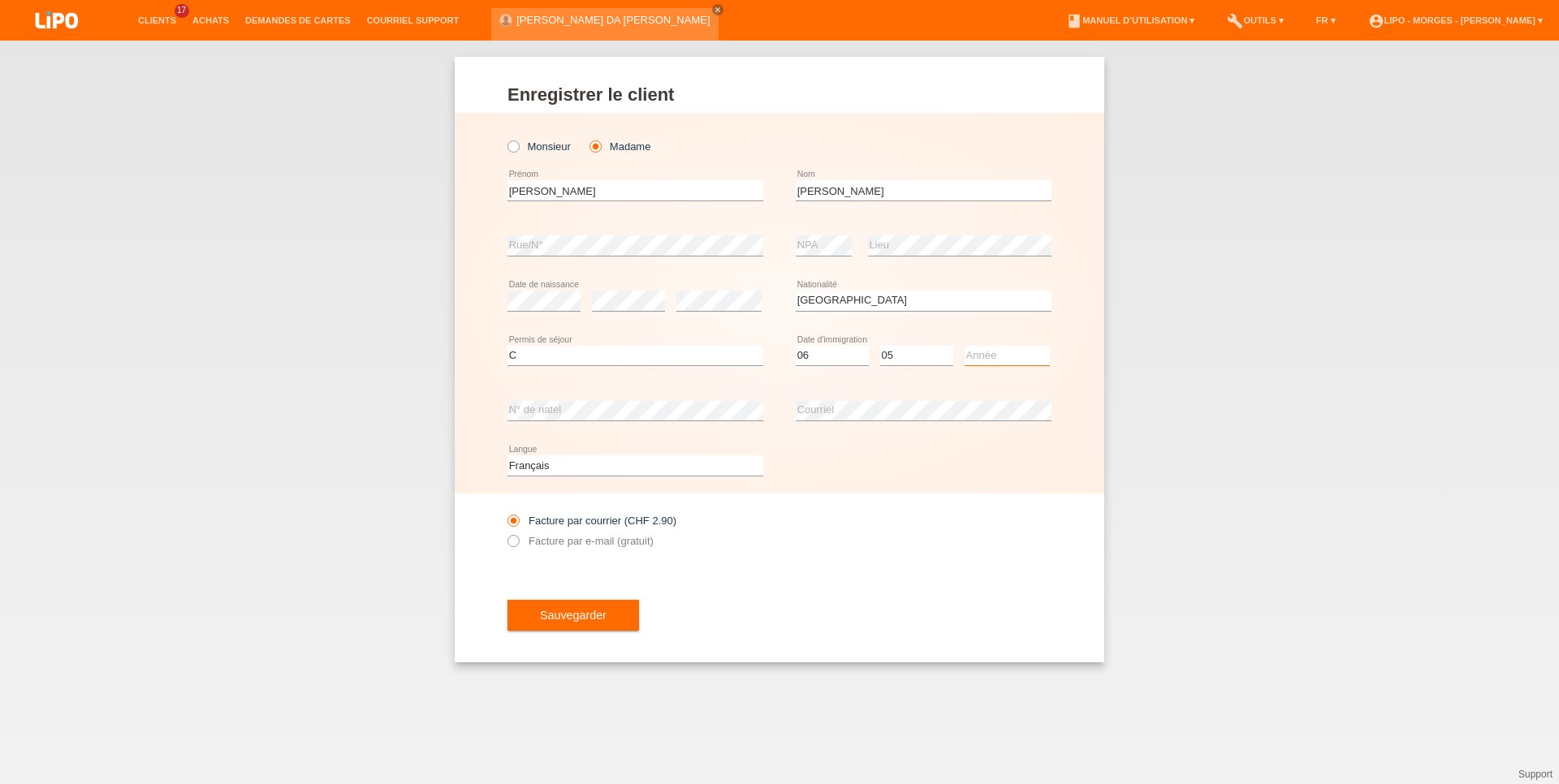
click at [964, 345] on select "Année 2025 2024 2023 2022 2021 2020 2019 2018 2017 2016 2015 2014 2013 2012 201…" at bounding box center [1007, 355] width 85 height 19
select select "2017"
click at [885, 460] on div "Deutsch Français Italiano English error Langue" at bounding box center [779, 466] width 544 height 55
click at [587, 545] on label "Facture par e-mail (gratuit)" at bounding box center [580, 541] width 146 height 12
click at [518, 545] on input "Facture par e-mail (gratuit)" at bounding box center [512, 545] width 11 height 20
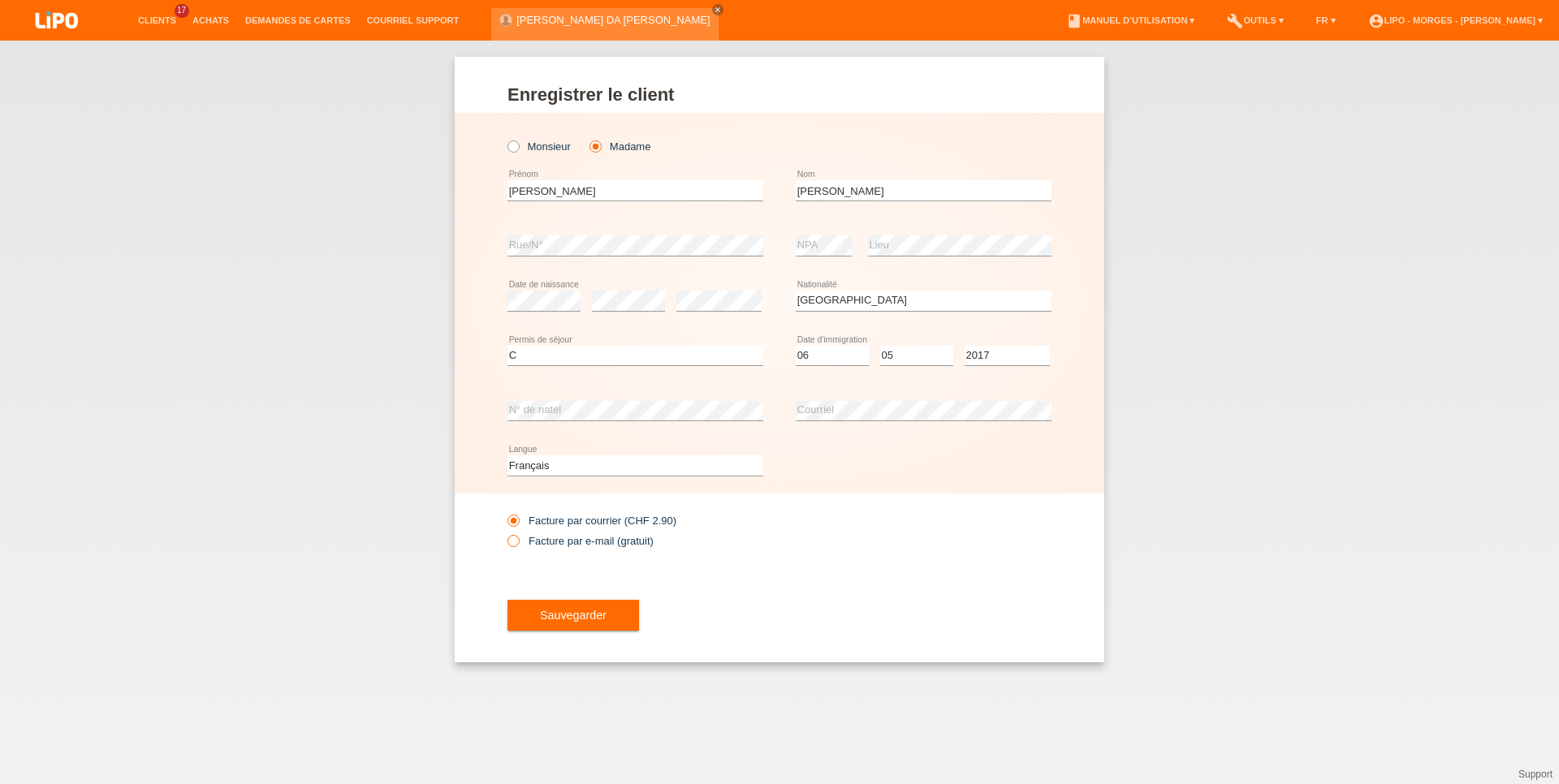
radio input "true"
click at [575, 611] on button "Sauvegarder" at bounding box center [573, 615] width 131 height 31
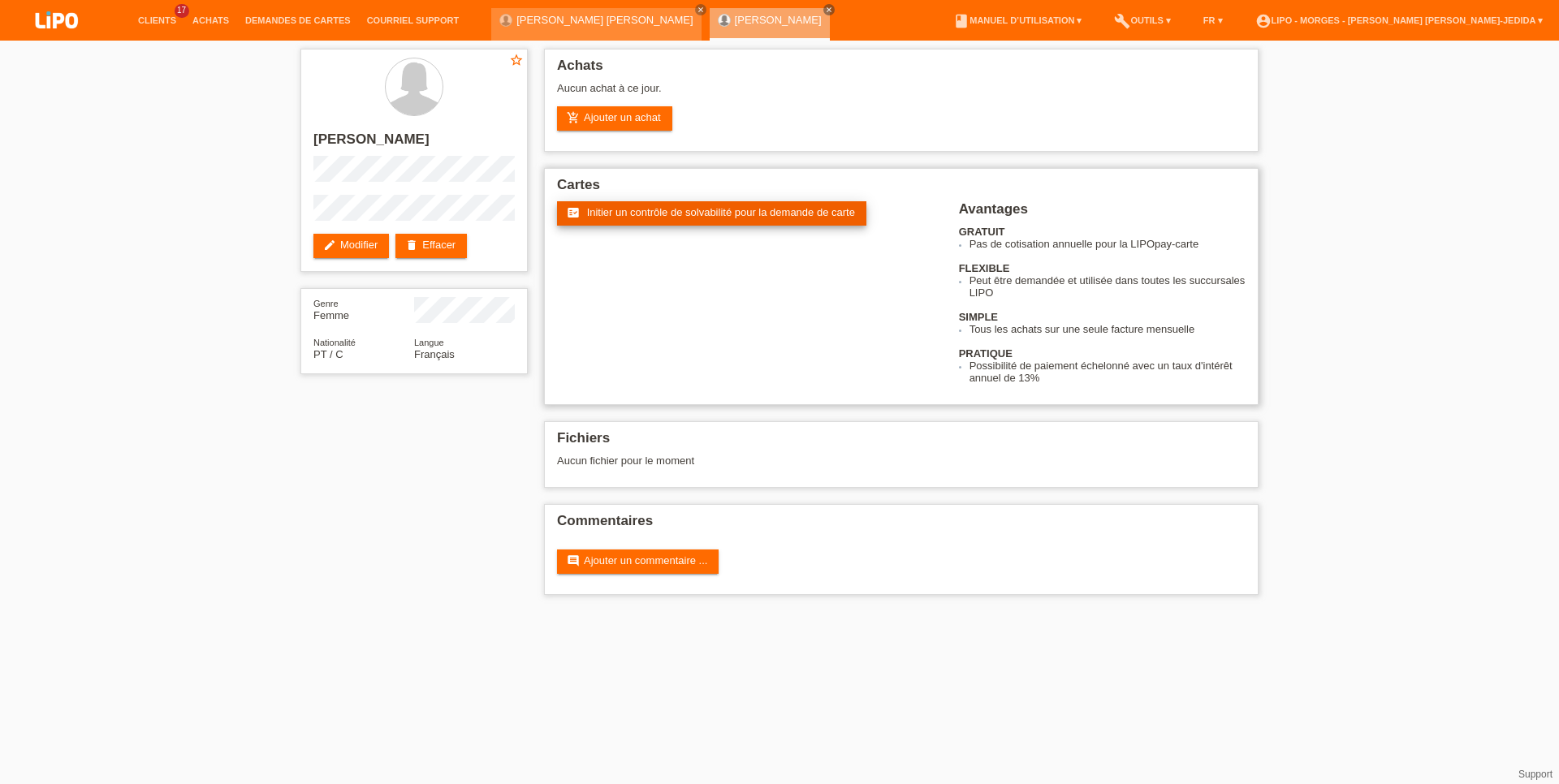
click at [672, 221] on link "fact_check Initier un contrôle de solvabilité pour la demande de carte" at bounding box center [711, 213] width 309 height 24
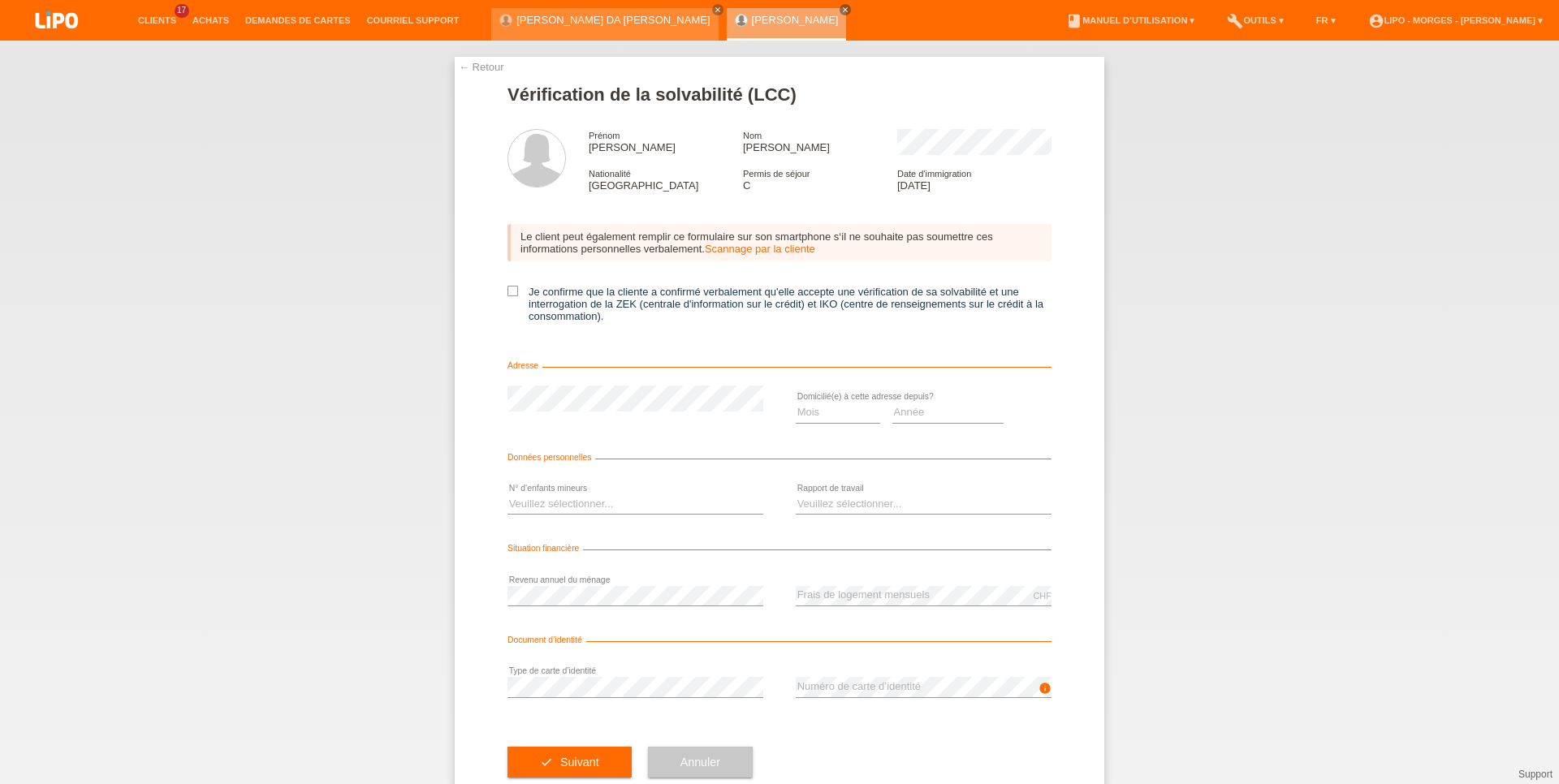
click at [507, 290] on div "Le client peut également remplir ce formulaire sur son smartphone s‘il ne souha…" at bounding box center [779, 277] width 544 height 141
click at [507, 295] on icon at bounding box center [512, 291] width 11 height 11
click at [507, 295] on input "Je confirme que la cliente a confirmé verbalement qu'elle accepte une vérificat…" at bounding box center [512, 291] width 11 height 11
checkbox input "true"
click at [796, 402] on select "Mois 01 02 03 04 05 06 07 08 09 10" at bounding box center [838, 412] width 84 height 19
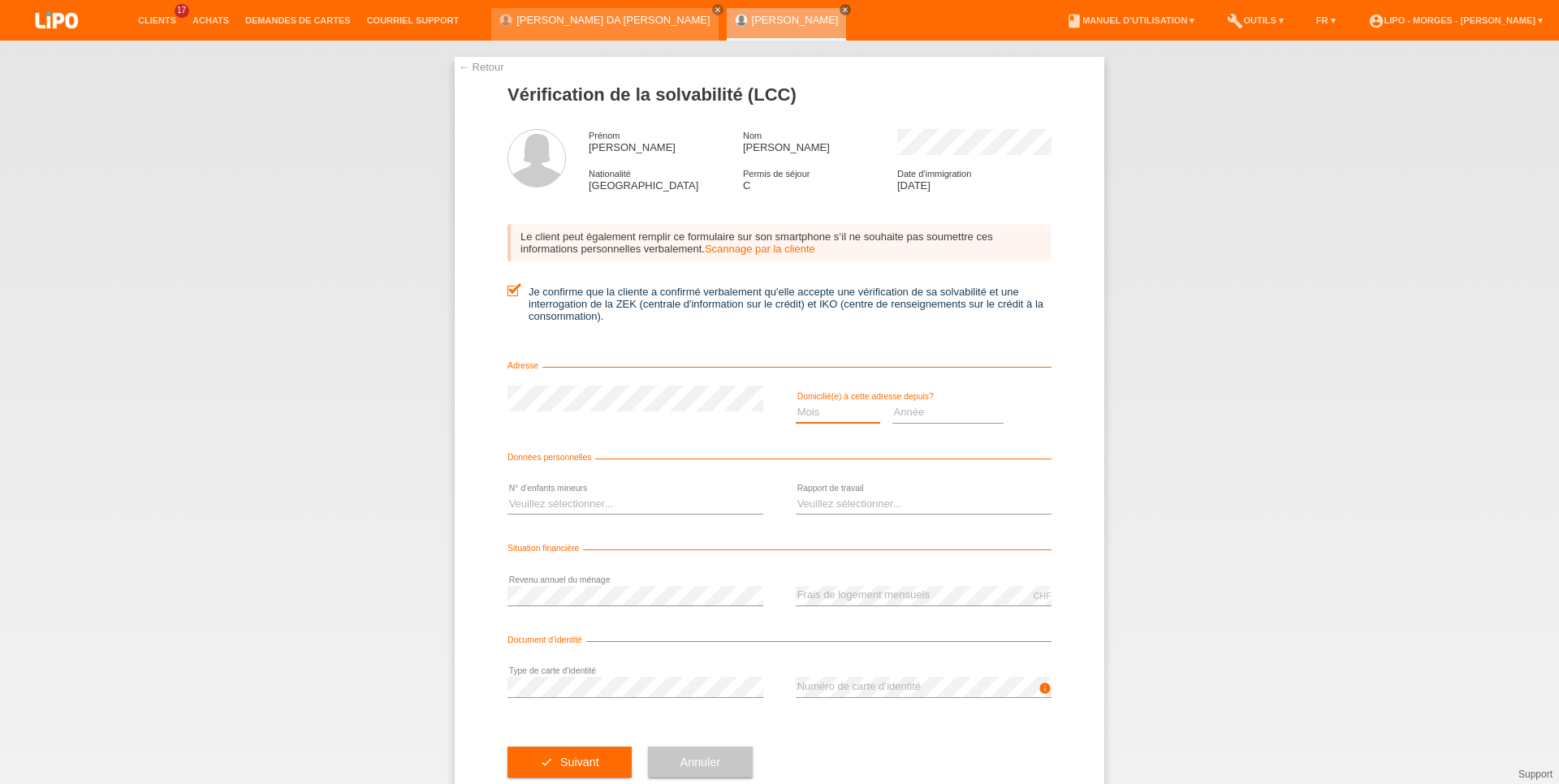
select select "05"
click at [893, 402] on select "Année 2025 2024 2023 2022 2021 2020 2019 2018 2017 2016 2015 2014 2013 2012 201…" at bounding box center [948, 412] width 112 height 19
select select "2017"
click at [507, 494] on select "Veuillez sélectionner... 0 1 2 3 4 5 6 7 8 9" at bounding box center [635, 504] width 256 height 19
select select "2"
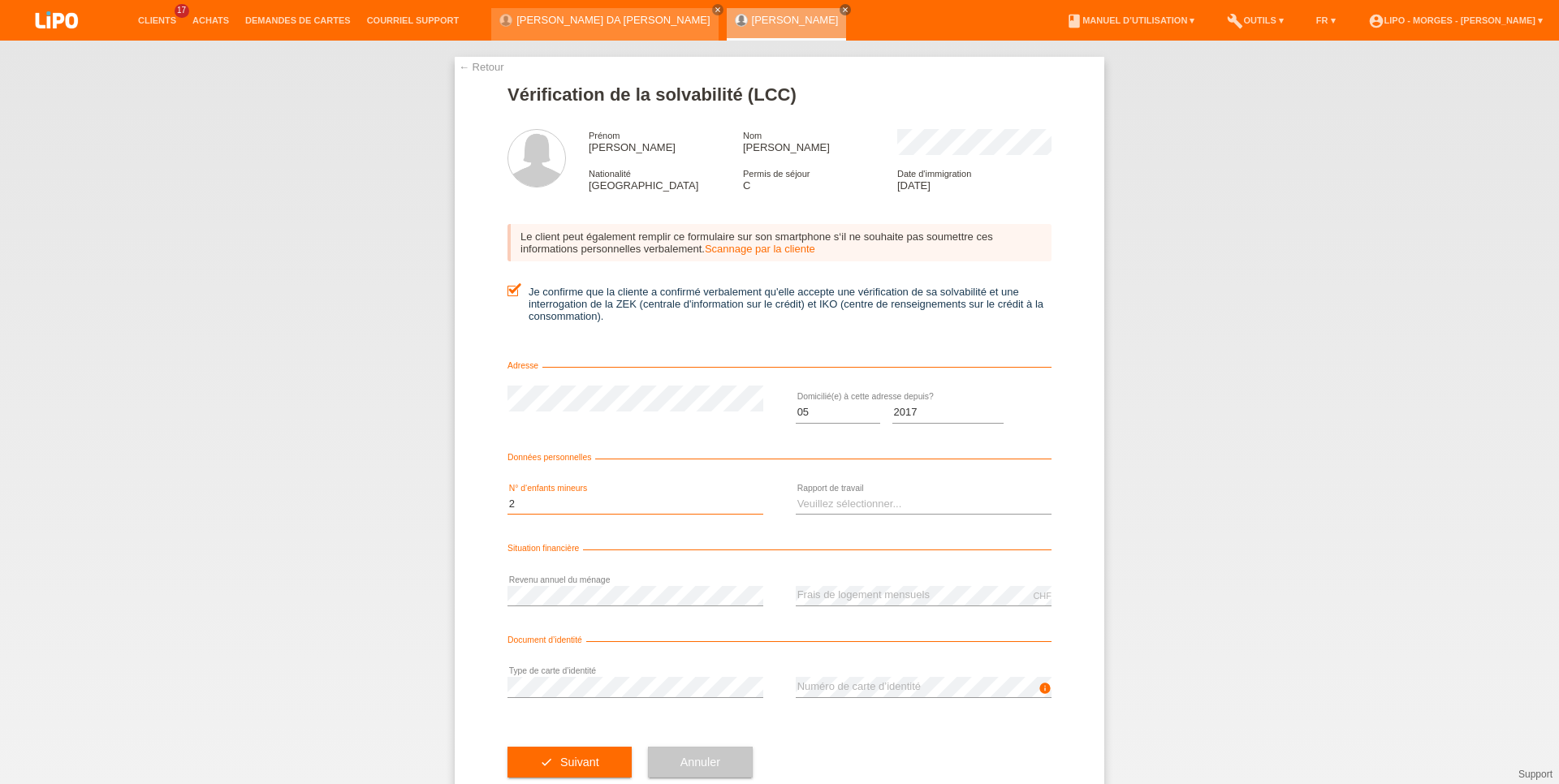
click at [0, 0] on option "2" at bounding box center [0, 0] width 0 height 0
click at [796, 494] on select "Veuillez sélectionner... A durée indéterminée A durée déterminée Apprenti/étudi…" at bounding box center [924, 504] width 256 height 19
select select "UNLIMITED"
click at [0, 0] on option "A durée indéterminée" at bounding box center [0, 0] width 0 height 0
click at [574, 766] on span "Suivant" at bounding box center [580, 762] width 39 height 13
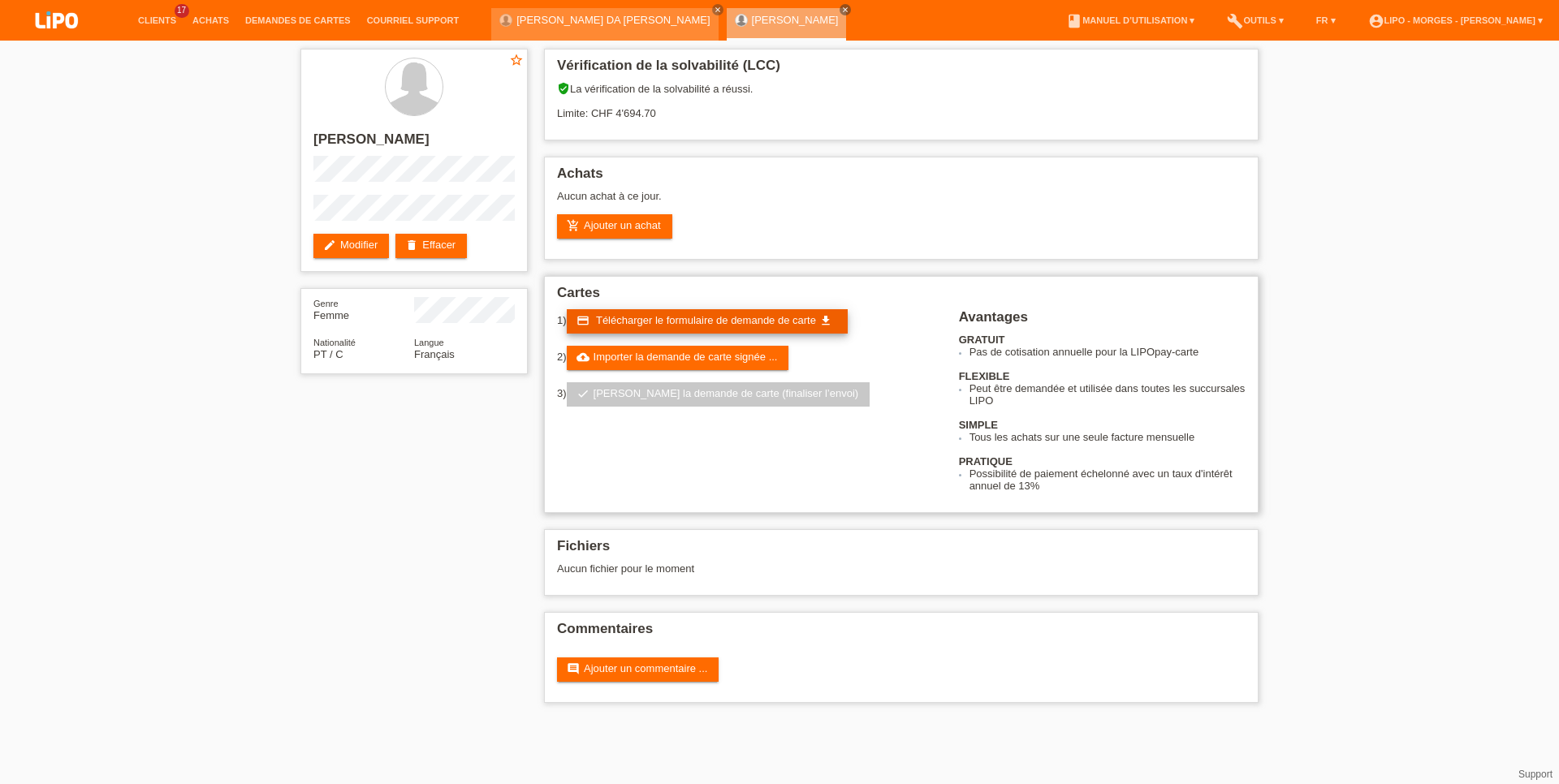
click at [645, 326] on span "Télécharger le formulaire de demande de carte" at bounding box center [705, 320] width 220 height 12
click at [629, 355] on link "cloud_upload Importer la demande de carte signée ..." at bounding box center [677, 357] width 222 height 24
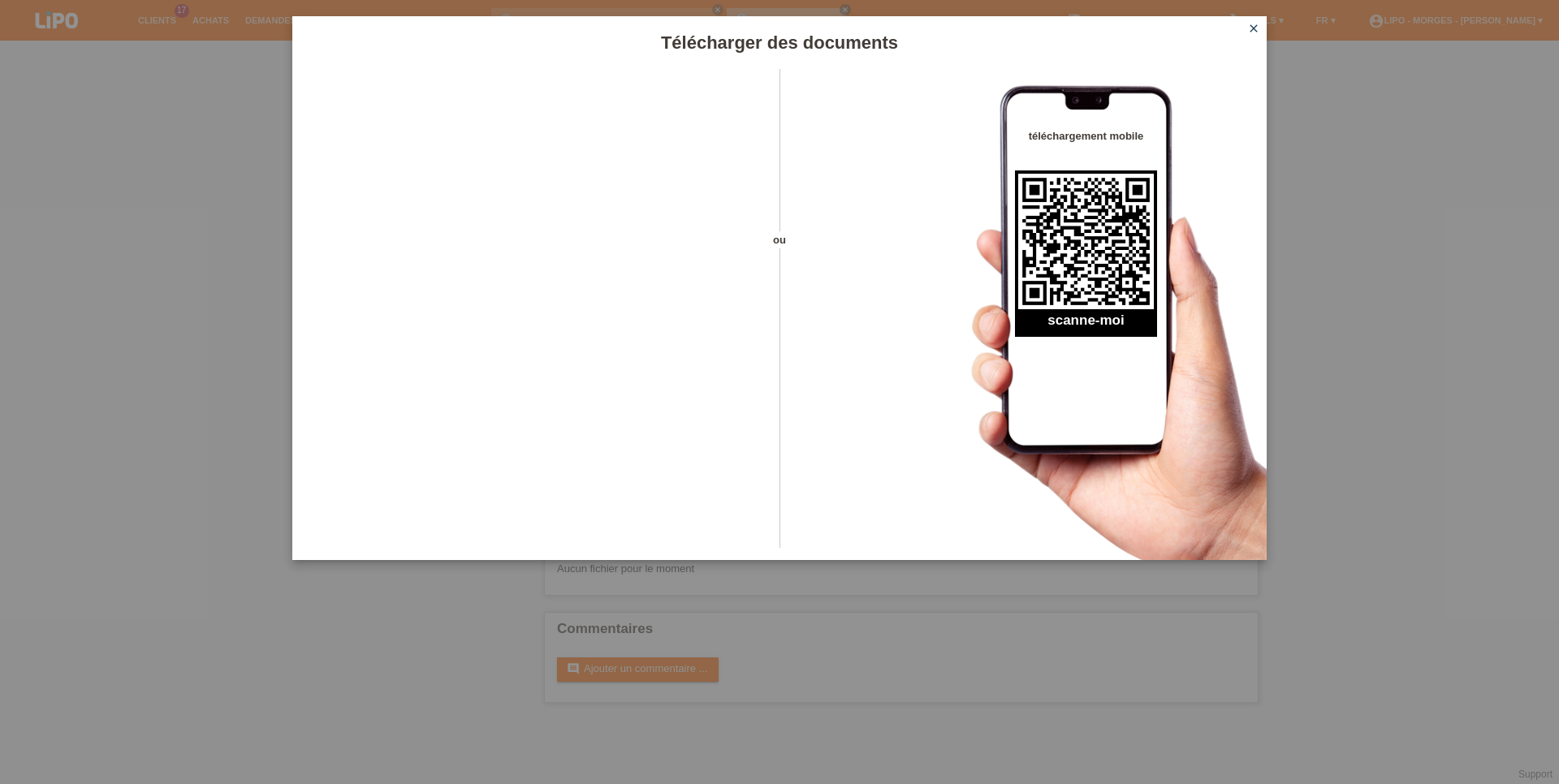
click at [1252, 24] on icon "close" at bounding box center [1253, 28] width 13 height 13
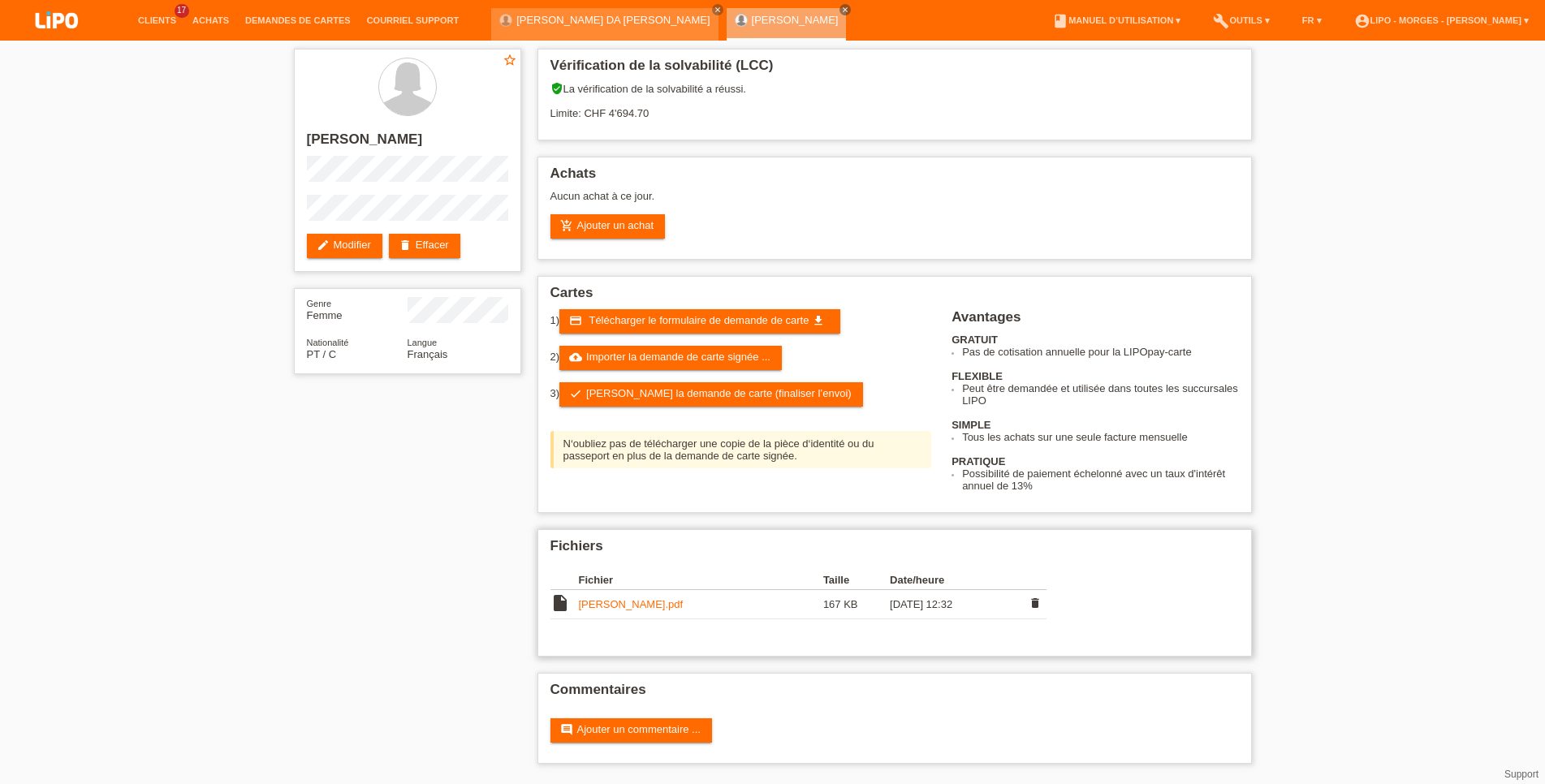
click at [599, 610] on link "[PERSON_NAME].pdf" at bounding box center [631, 604] width 105 height 12
drag, startPoint x: 255, startPoint y: 504, endPoint x: 386, endPoint y: 462, distance: 137.6
click at [256, 504] on div "star_border [PERSON_NAME] edit Modifier delete Effacer Genre Femme Nationalité …" at bounding box center [772, 410] width 1545 height 739
click at [601, 610] on link "[PERSON_NAME].pdf" at bounding box center [631, 604] width 105 height 12
click at [612, 405] on link "check Soumettre la demande de carte (finaliser l’envoi)" at bounding box center [711, 393] width 304 height 24
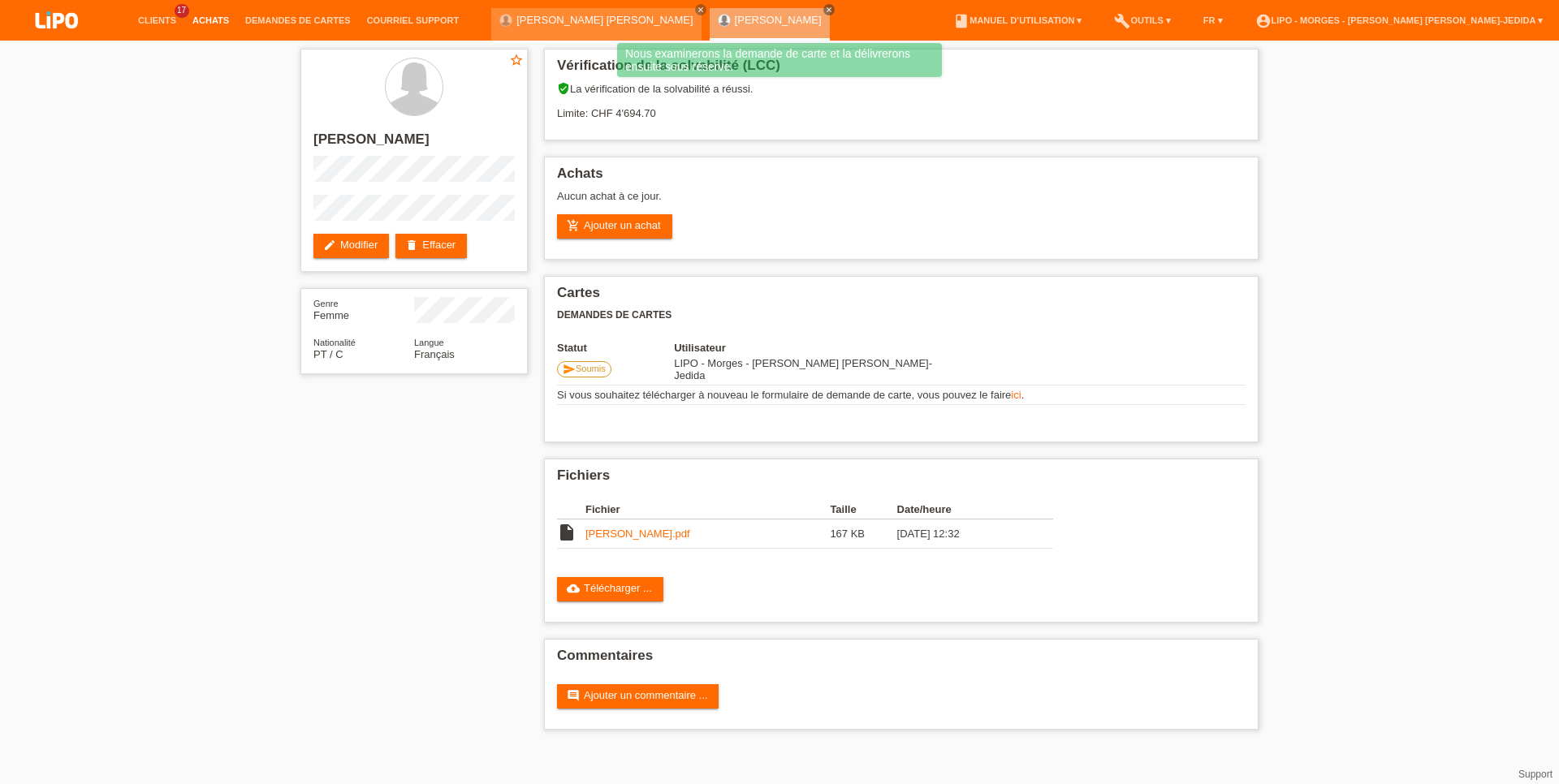
click at [218, 17] on link "Achats" at bounding box center [211, 19] width 53 height 10
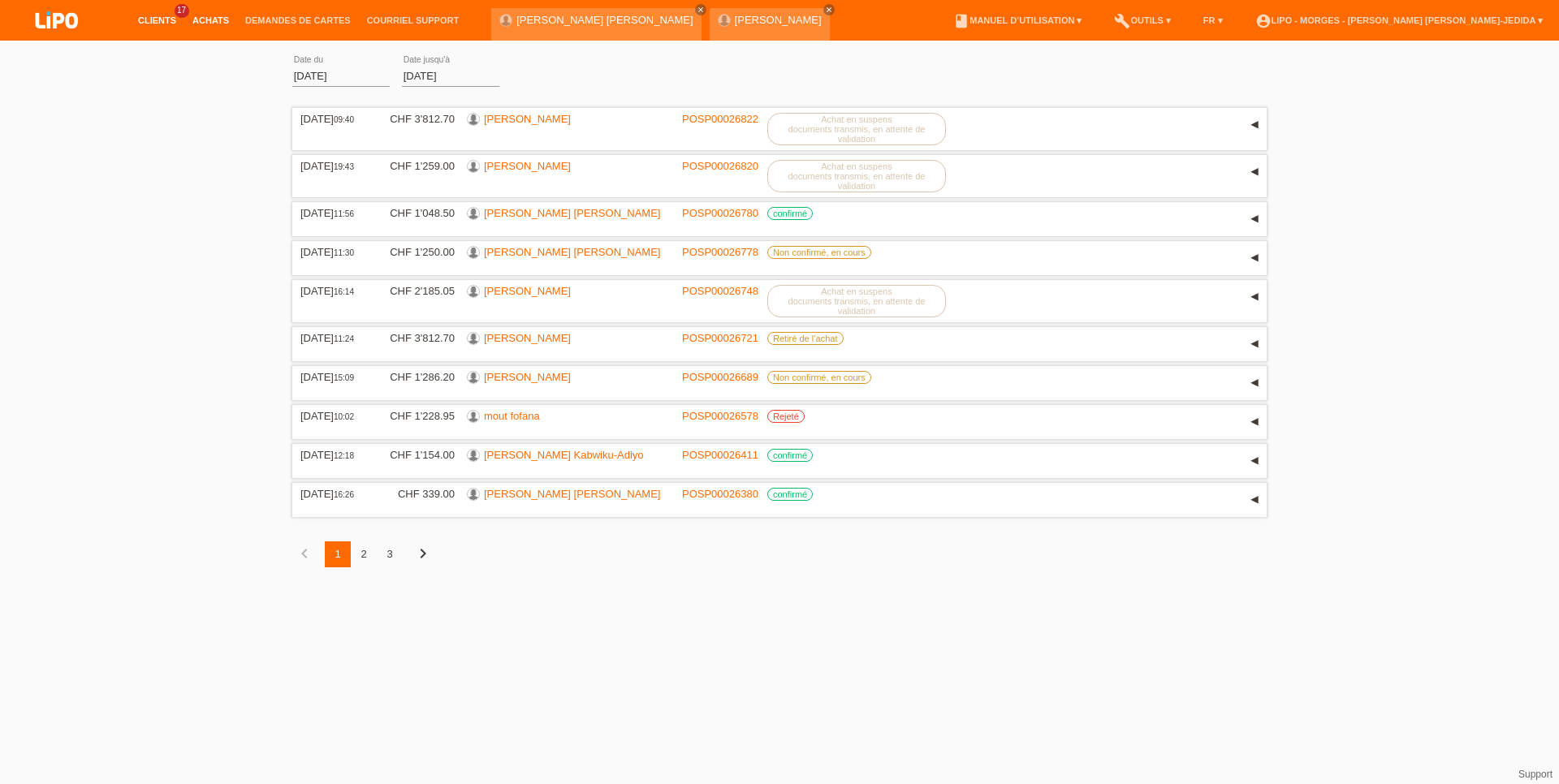
click at [164, 24] on link "Clients" at bounding box center [157, 19] width 54 height 10
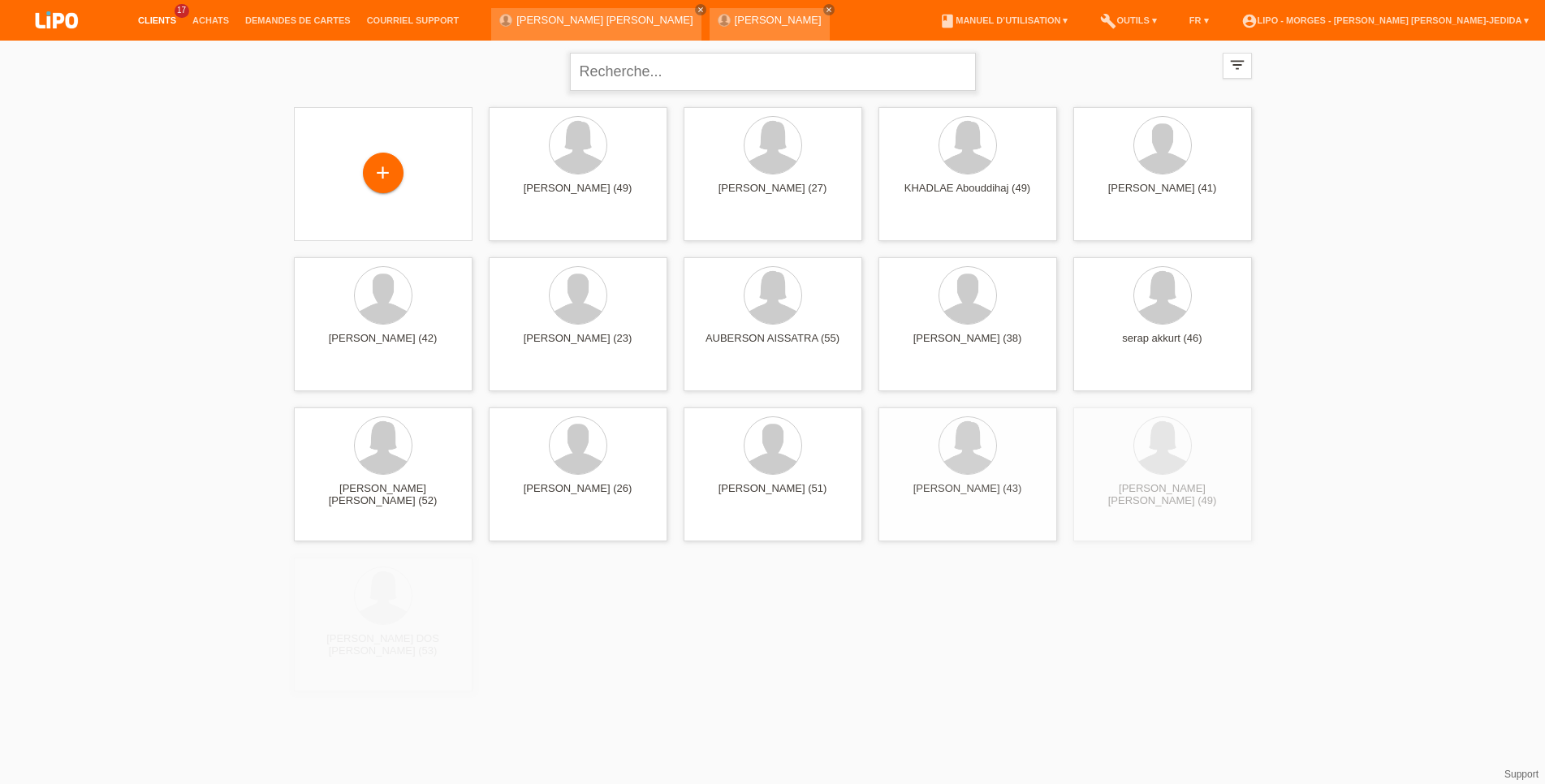
click at [623, 78] on input "text" at bounding box center [773, 72] width 406 height 38
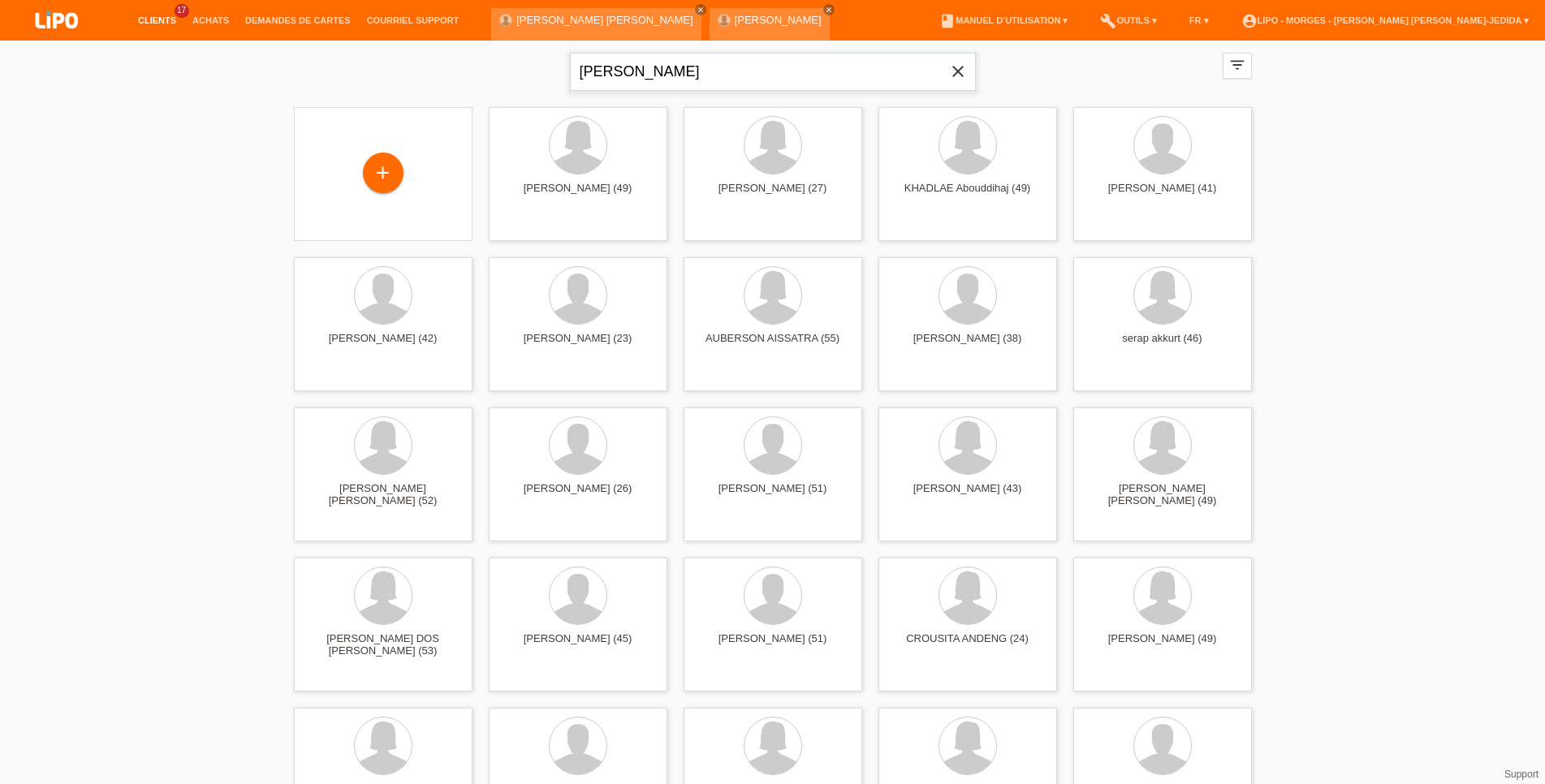
type input "[PERSON_NAME]"
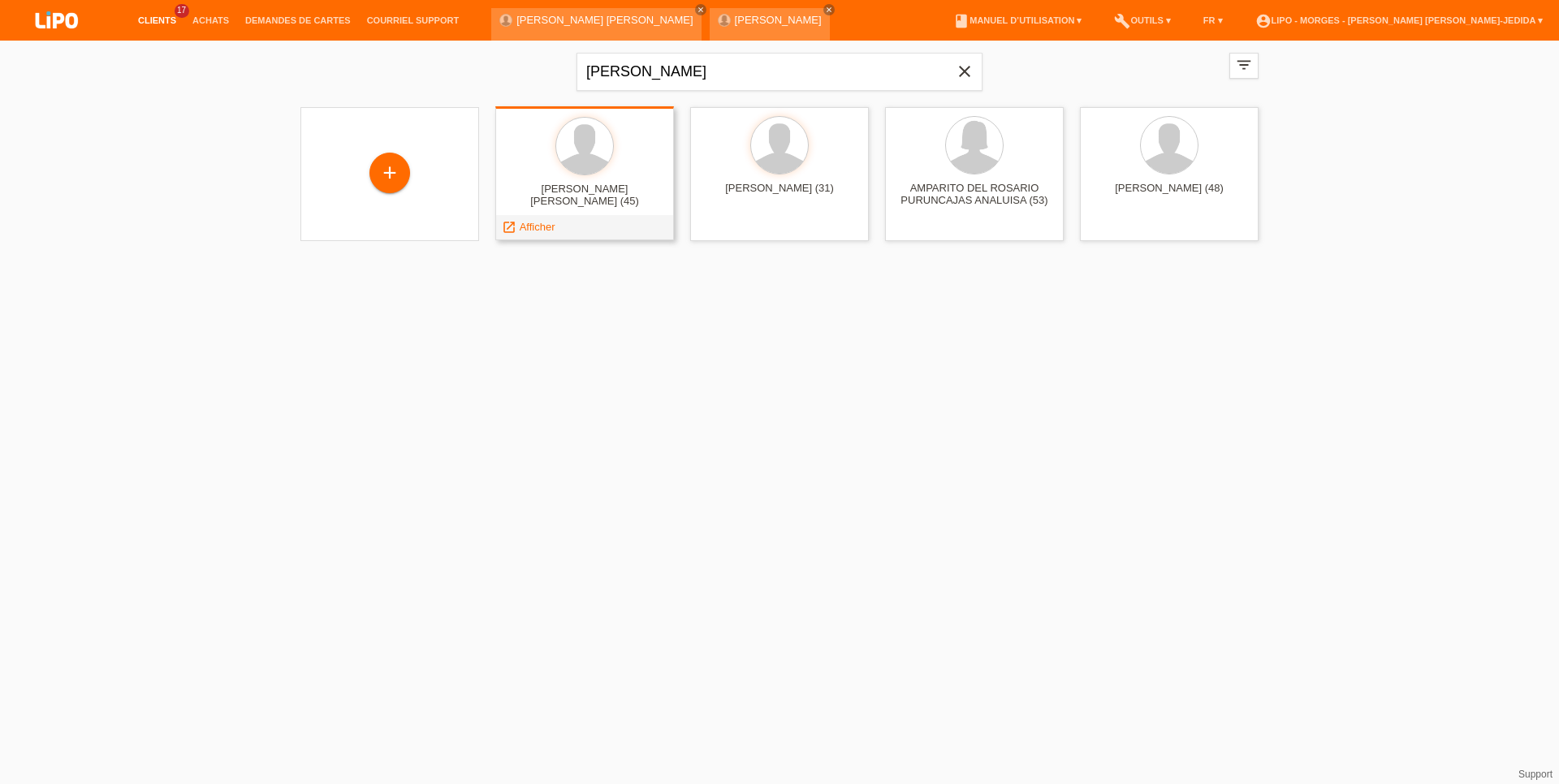
click at [555, 145] on div at bounding box center [584, 147] width 152 height 61
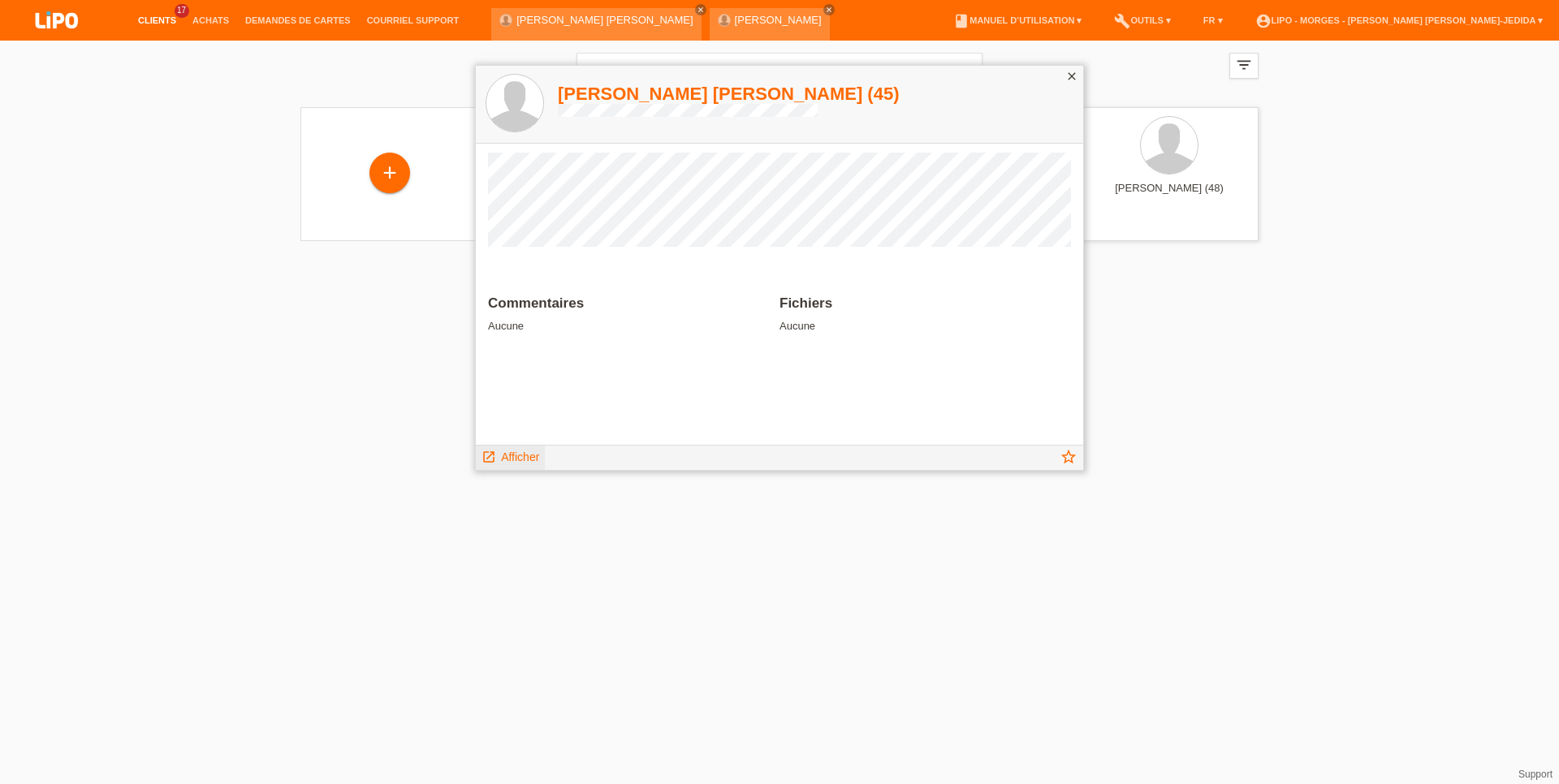
click at [526, 456] on span "Afficher" at bounding box center [519, 456] width 38 height 13
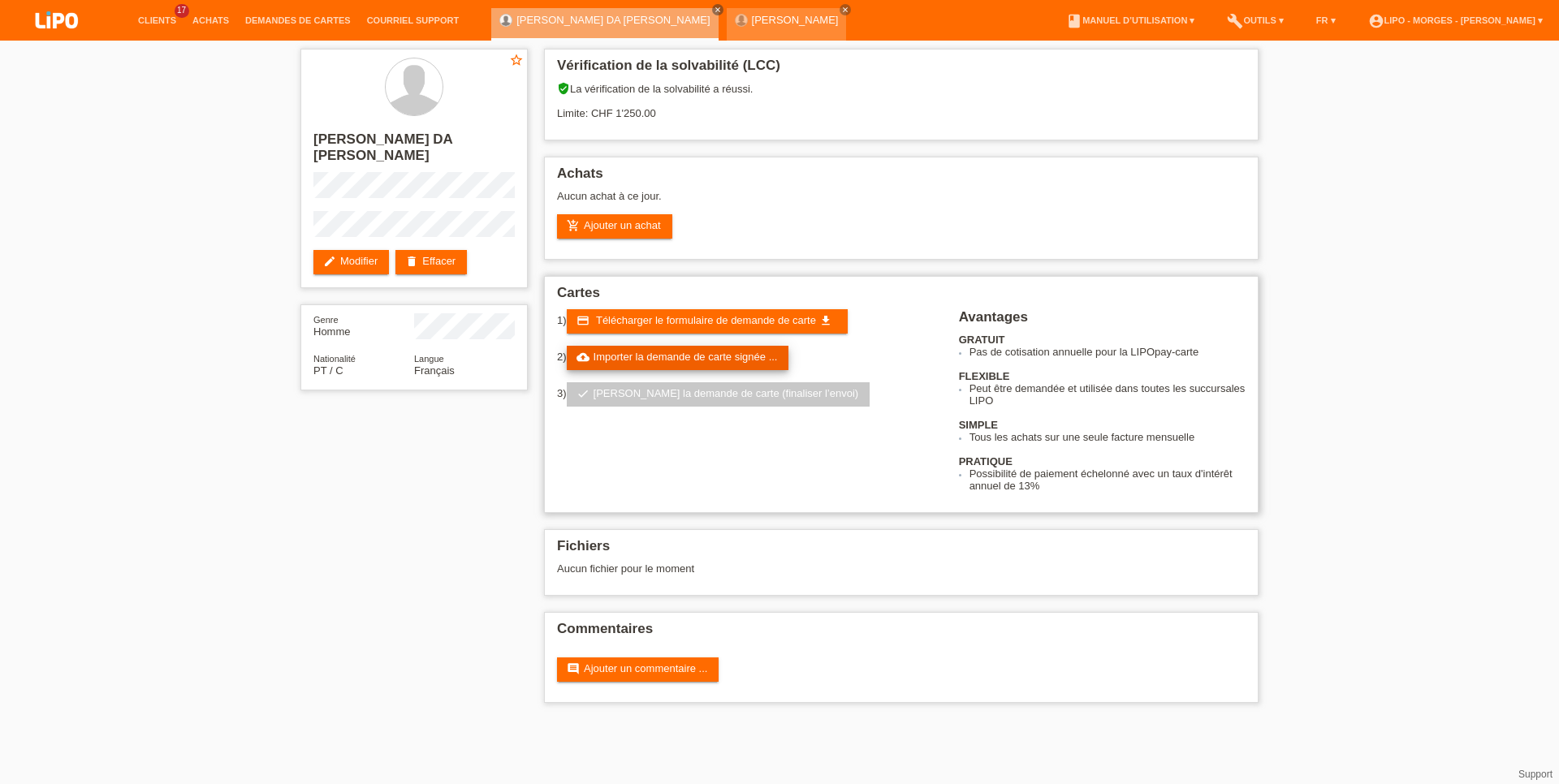
click at [624, 354] on link "cloud_upload Importer la demande de carte signée ..." at bounding box center [677, 357] width 222 height 24
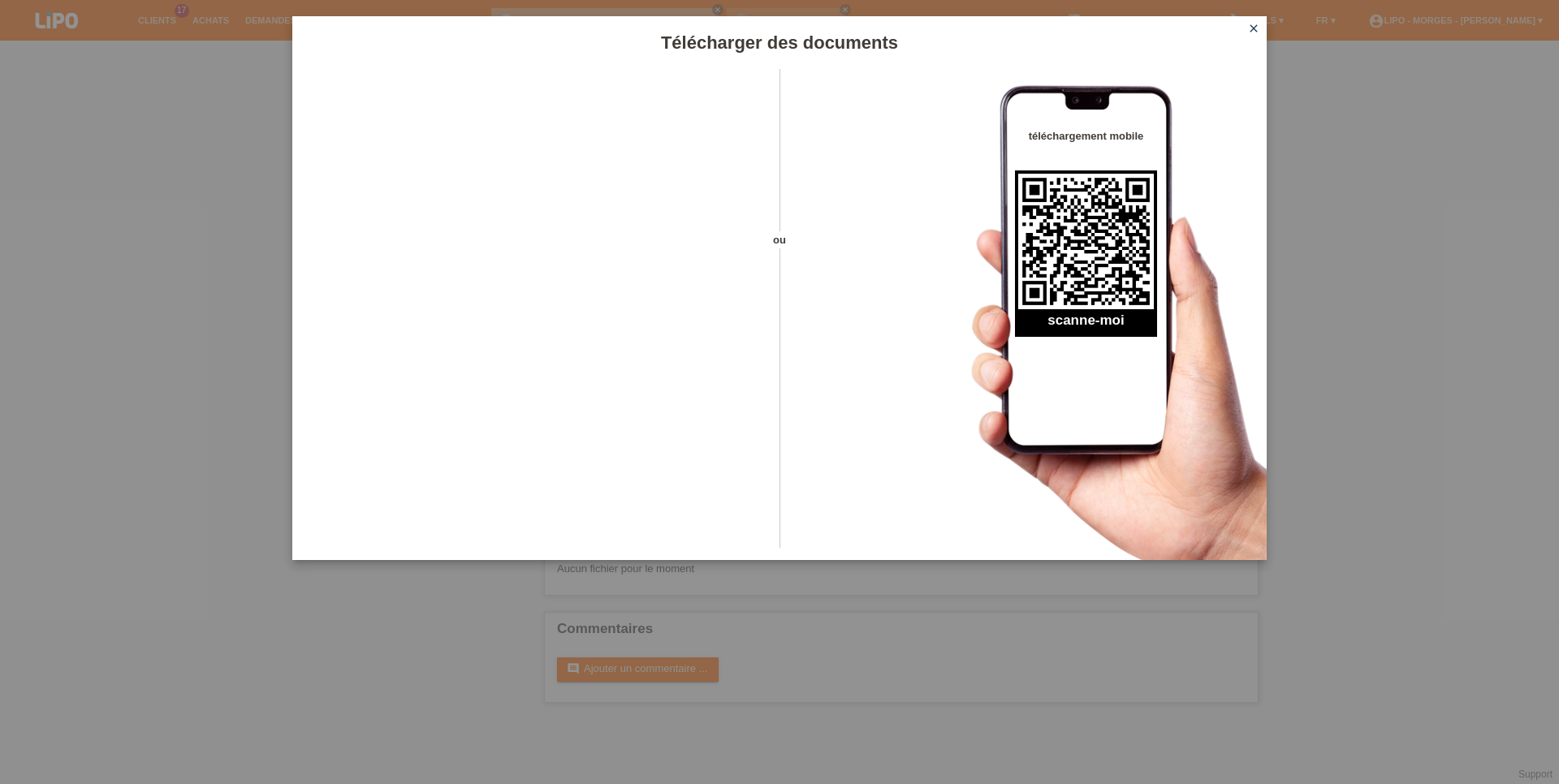
click at [1251, 27] on icon "close" at bounding box center [1253, 28] width 13 height 13
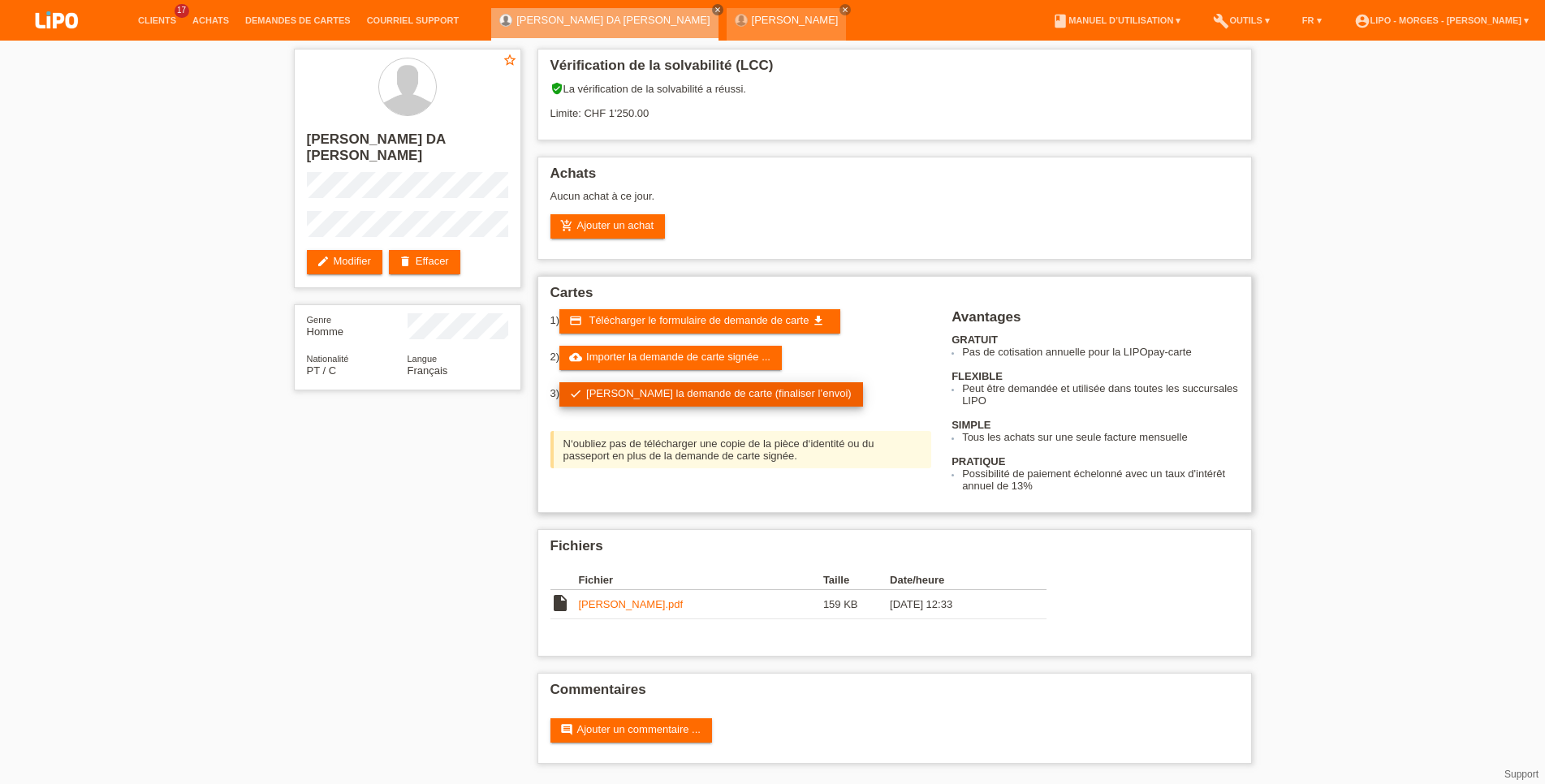
click at [658, 398] on link "check Soumettre la demande de carte (finaliser l’envoi)" at bounding box center [711, 393] width 304 height 24
